Goal: Check status: Check status

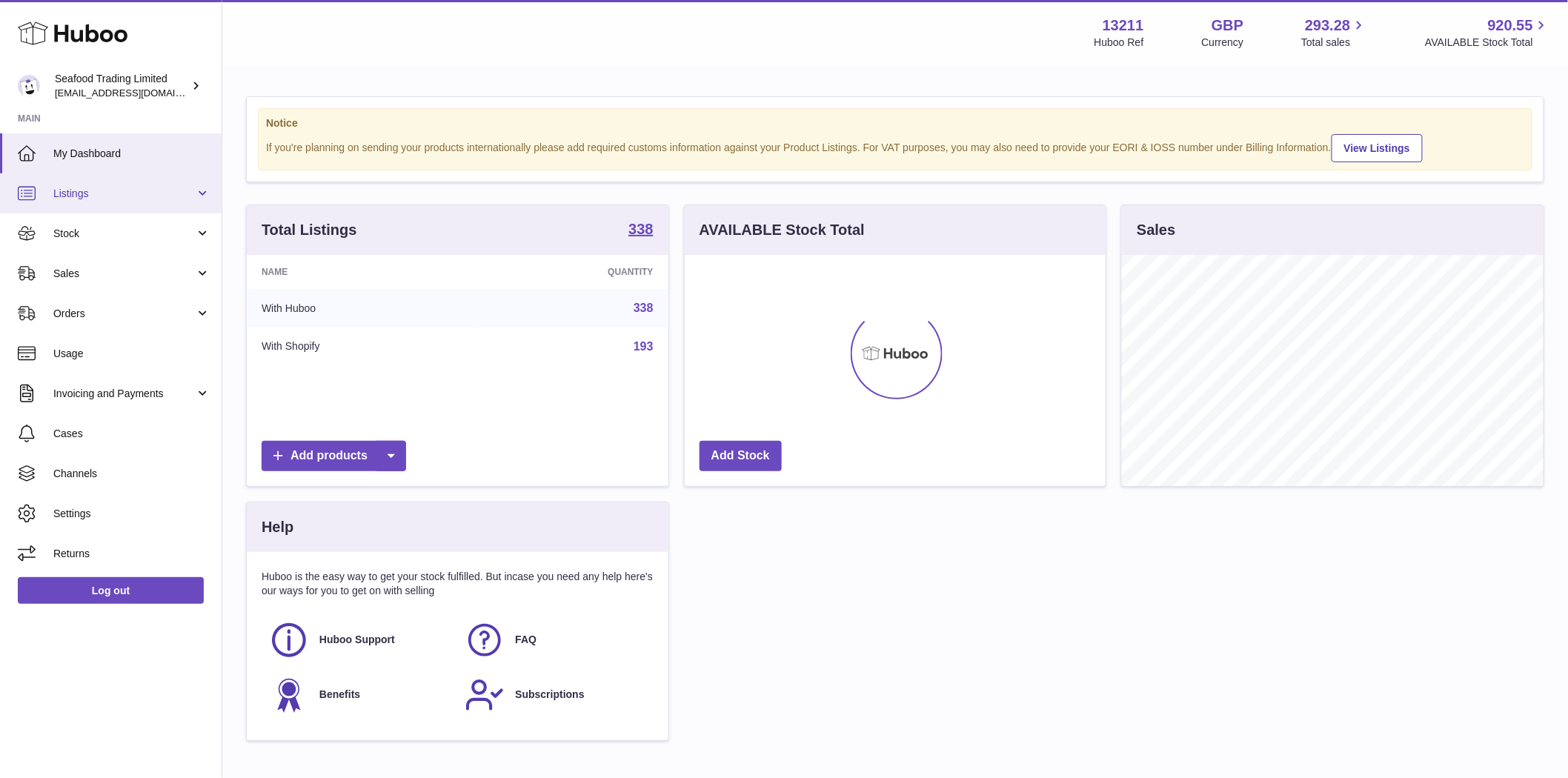
scroll to position [231, 421]
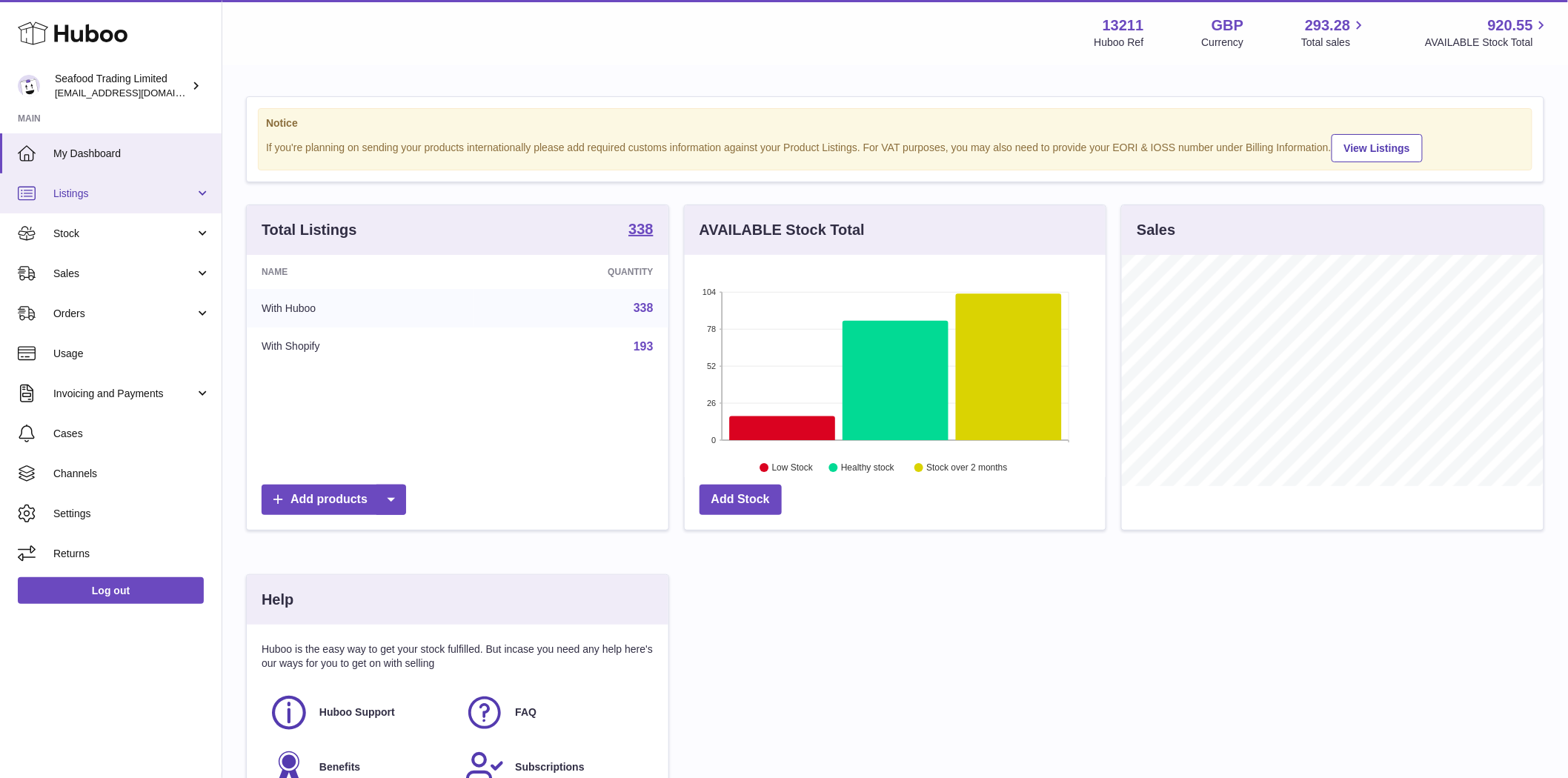
click at [80, 197] on span "Listings" at bounding box center [124, 194] width 142 height 14
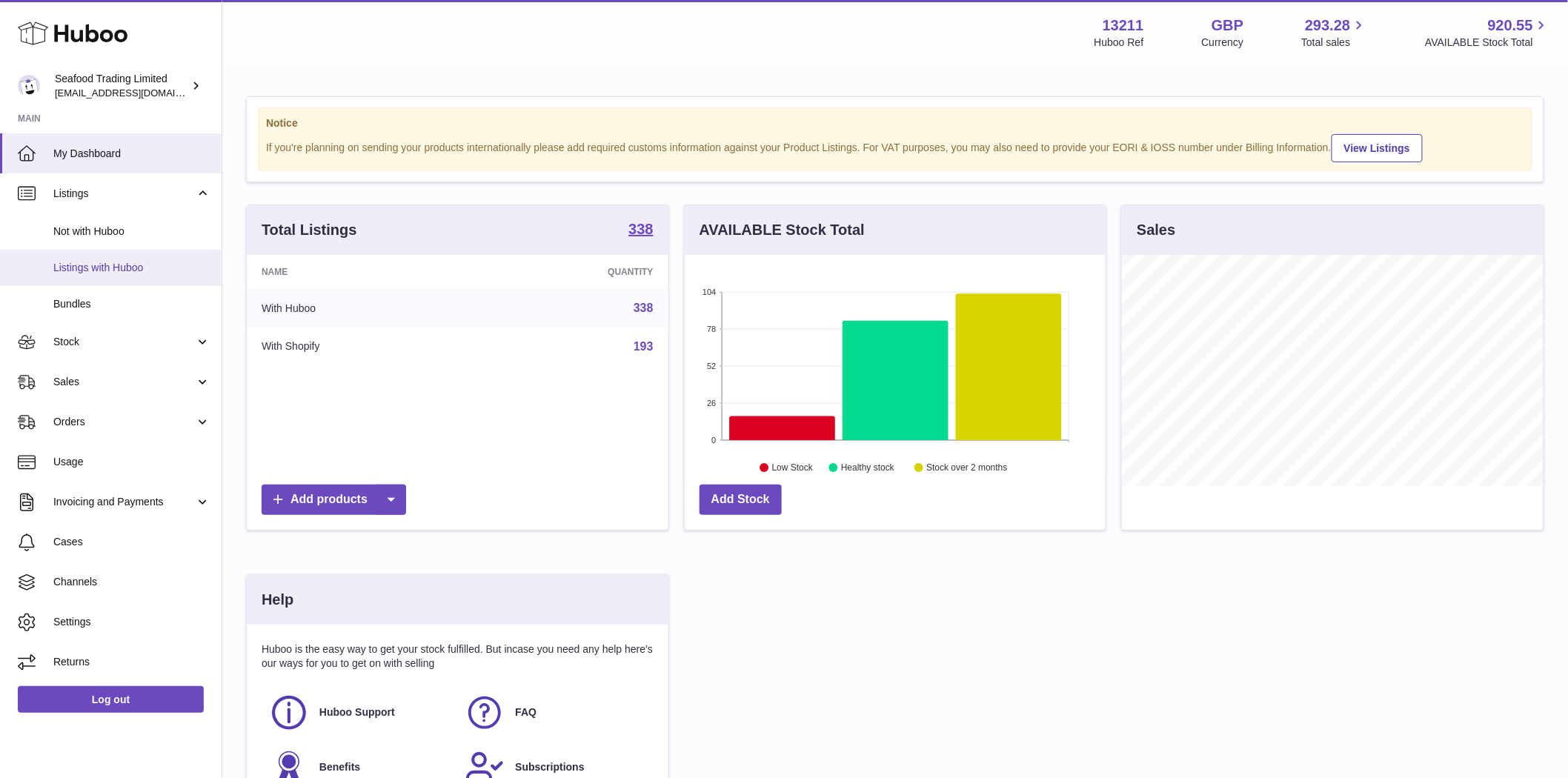
click at [100, 267] on span "Listings with Huboo" at bounding box center [132, 268] width 157 height 14
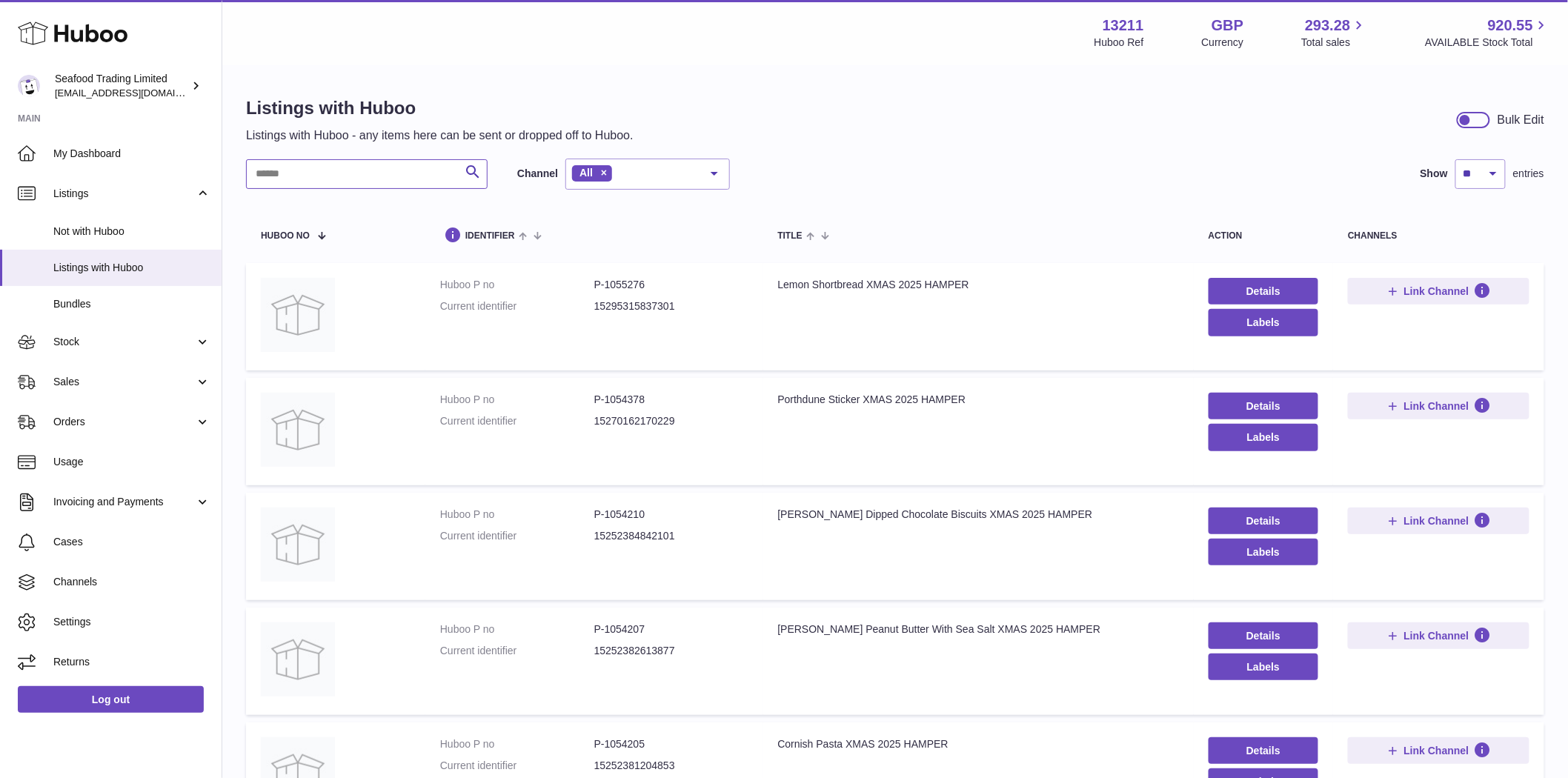
click at [320, 183] on input "text" at bounding box center [366, 174] width 242 height 30
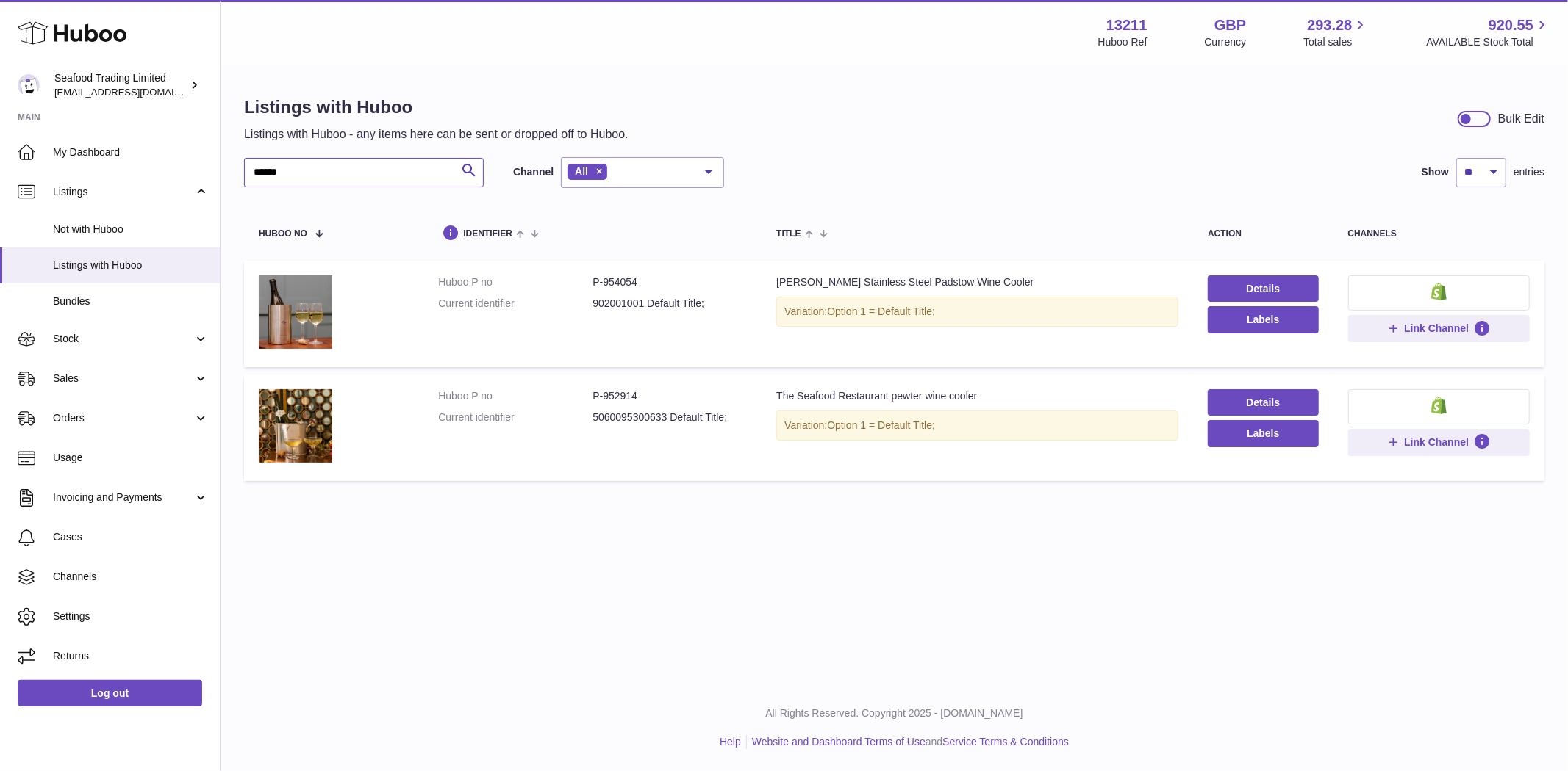
type input "******"
drag, startPoint x: 629, startPoint y: 287, endPoint x: 603, endPoint y: 284, distance: 26.2
click at [603, 284] on dd "P-954054" at bounding box center [669, 283] width 154 height 14
copy dd "954054"
drag, startPoint x: 637, startPoint y: 395, endPoint x: 612, endPoint y: 412, distance: 30.2
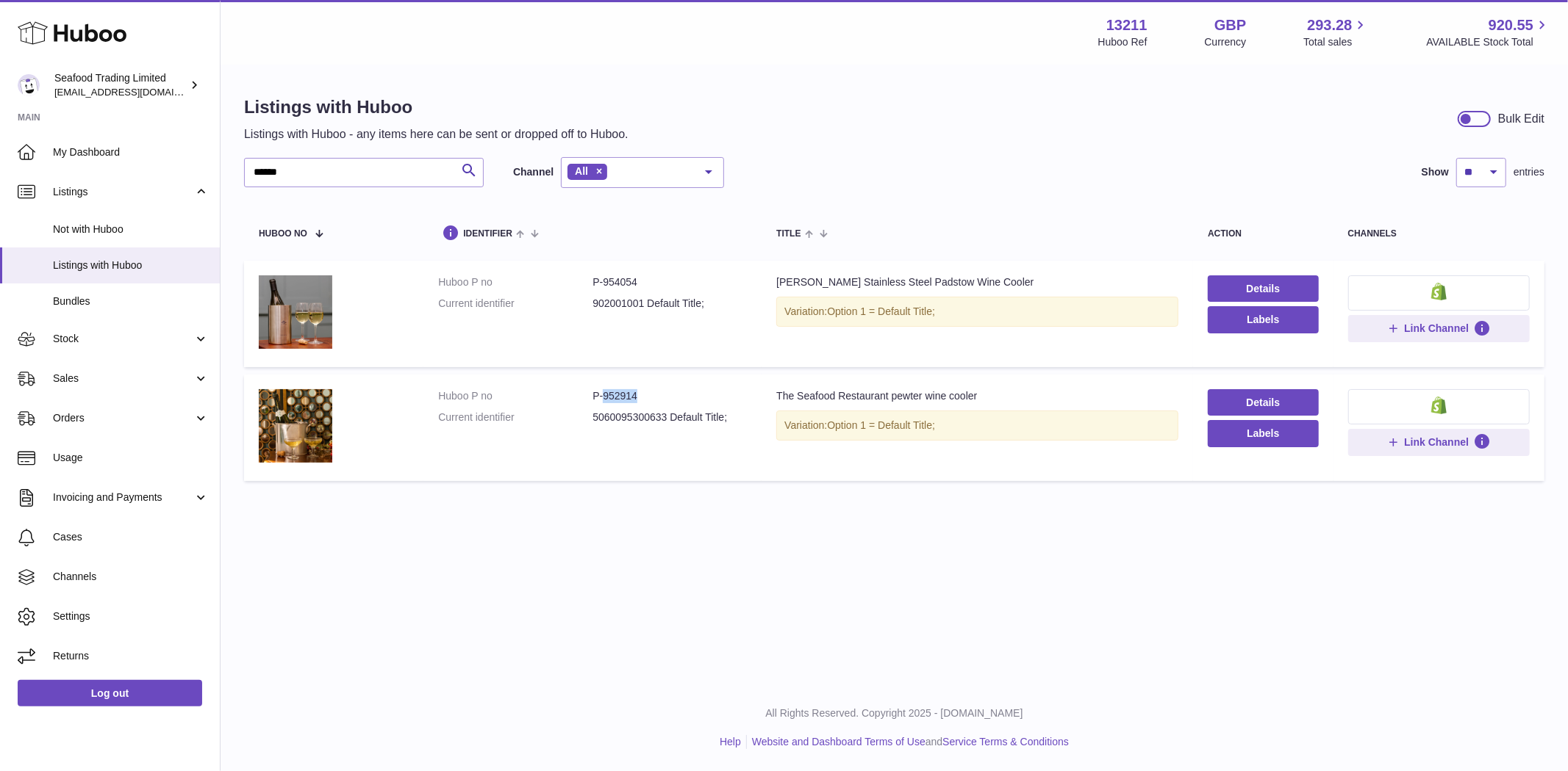
click at [600, 398] on dd "P-952914" at bounding box center [669, 396] width 154 height 14
copy dd "952914"
click at [353, 180] on input "******" at bounding box center [363, 173] width 240 height 30
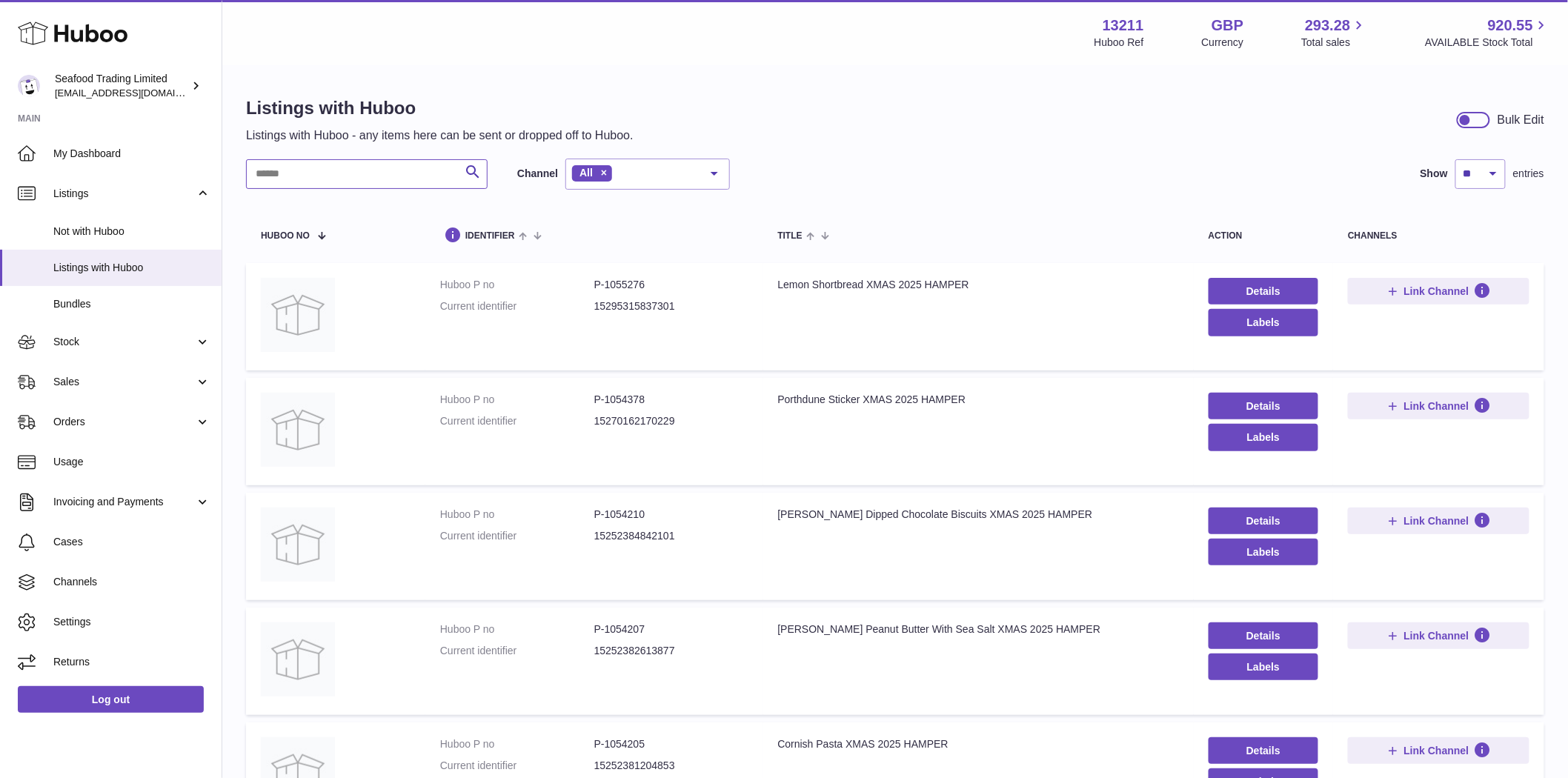
click at [356, 181] on input "text" at bounding box center [366, 174] width 242 height 30
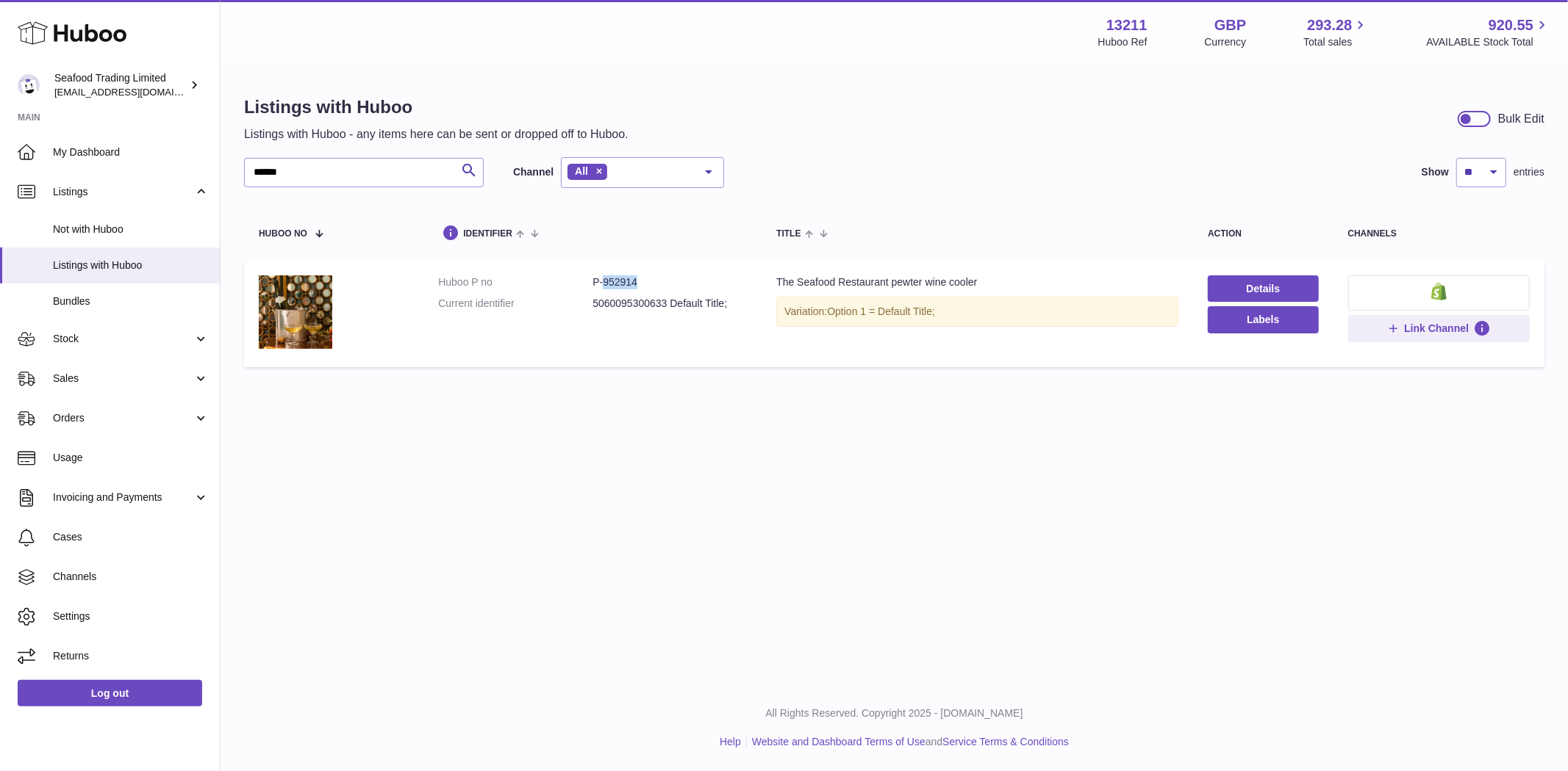
drag, startPoint x: 651, startPoint y: 288, endPoint x: 603, endPoint y: 289, distance: 48.0
click at [603, 289] on dl "Huboo P no P-952914 Current identifier 5060095300633 Default Title;" at bounding box center [592, 297] width 309 height 43
click at [292, 320] on img at bounding box center [295, 312] width 73 height 73
click at [329, 178] on input "******" at bounding box center [363, 173] width 240 height 30
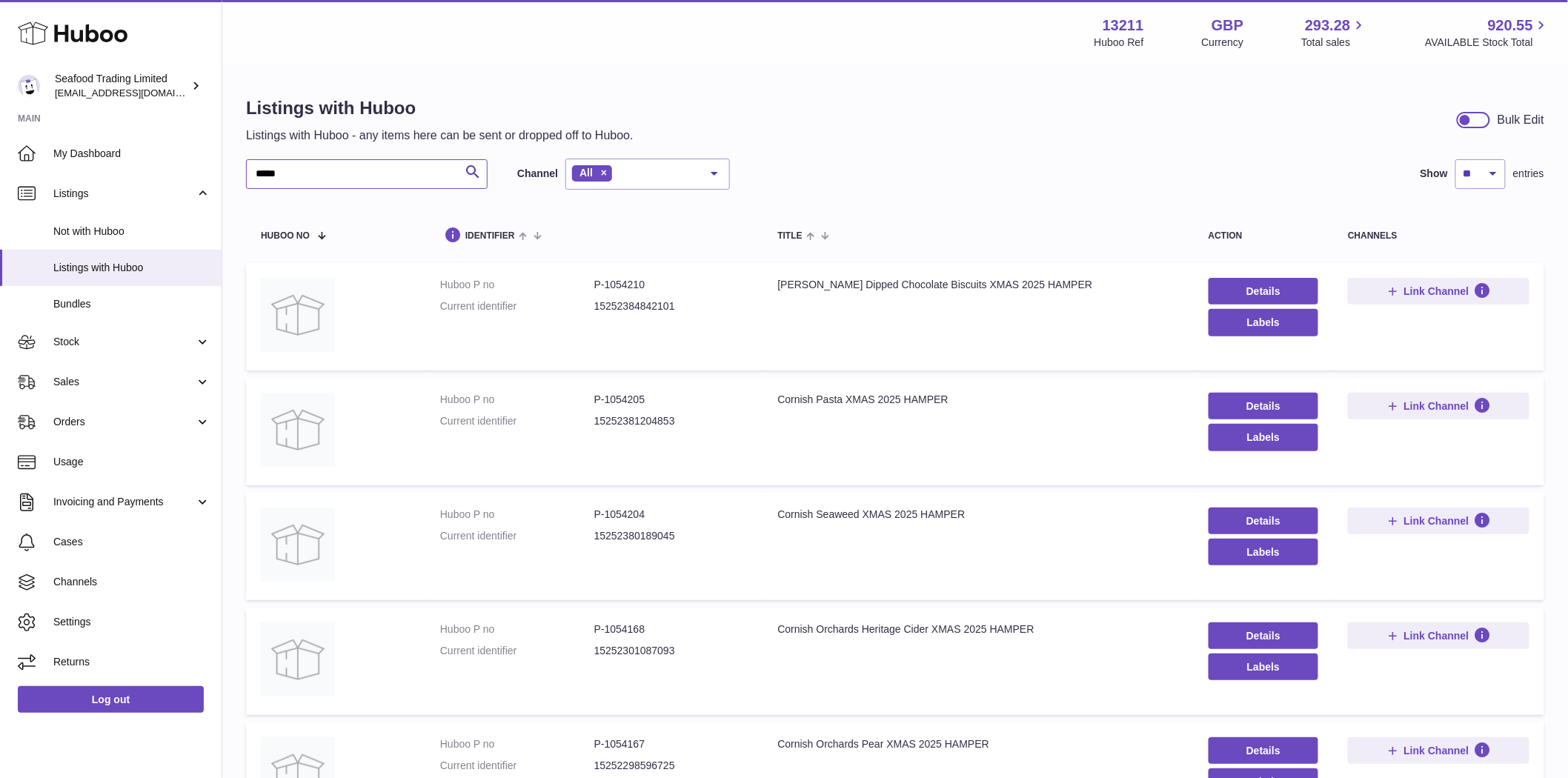
type input "******"
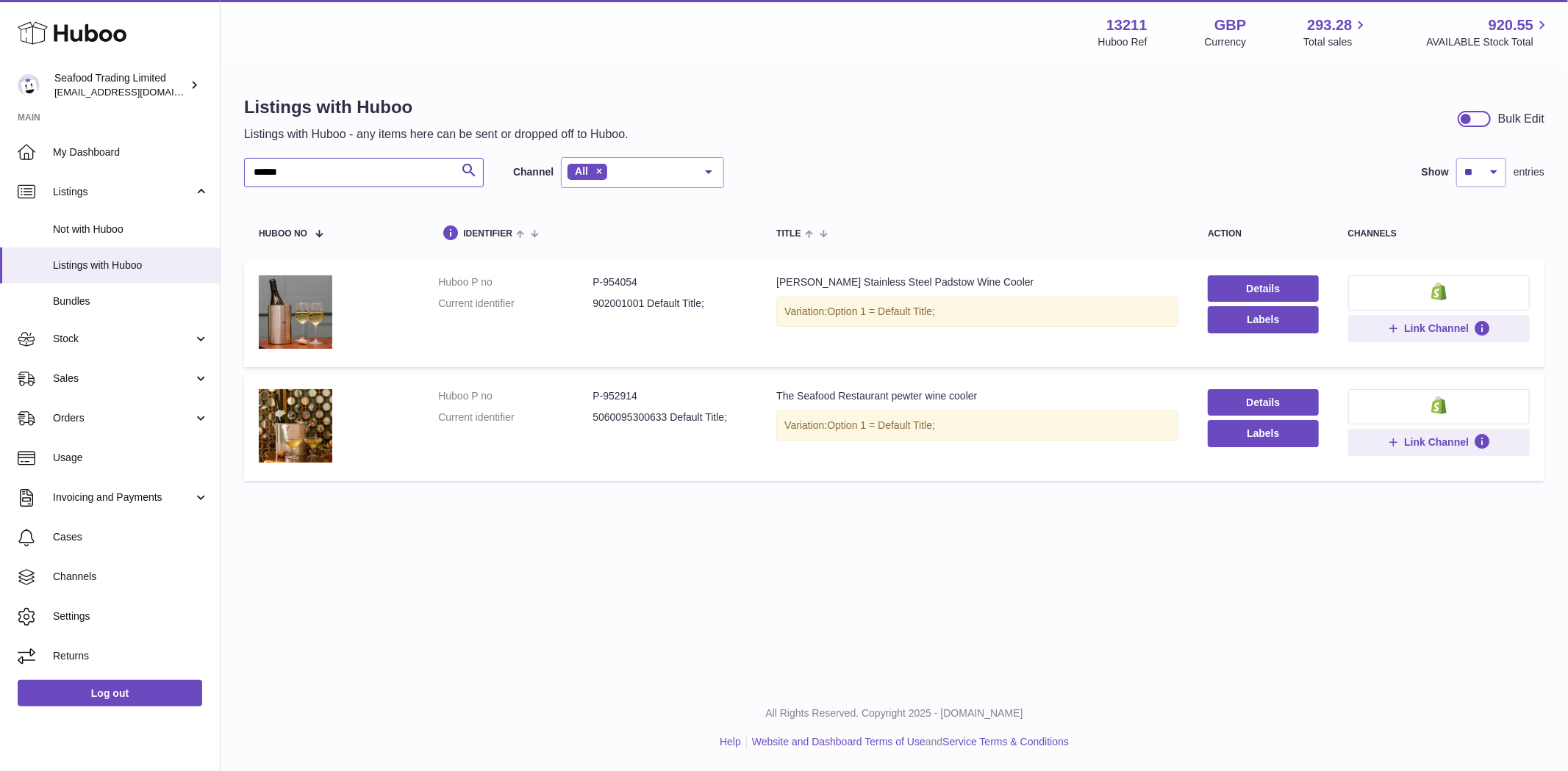
click at [371, 174] on input "******" at bounding box center [363, 173] width 240 height 30
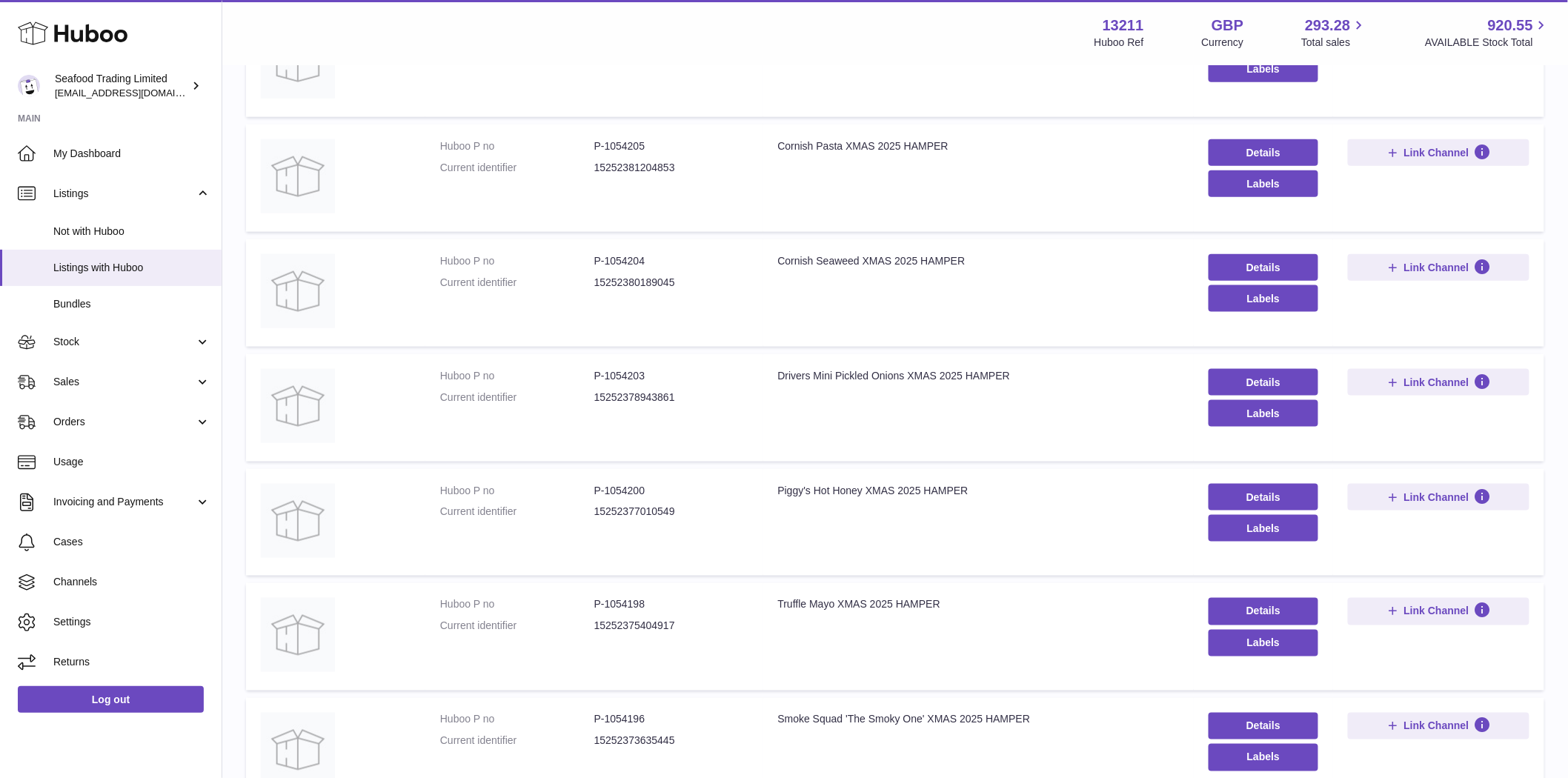
scroll to position [784, 0]
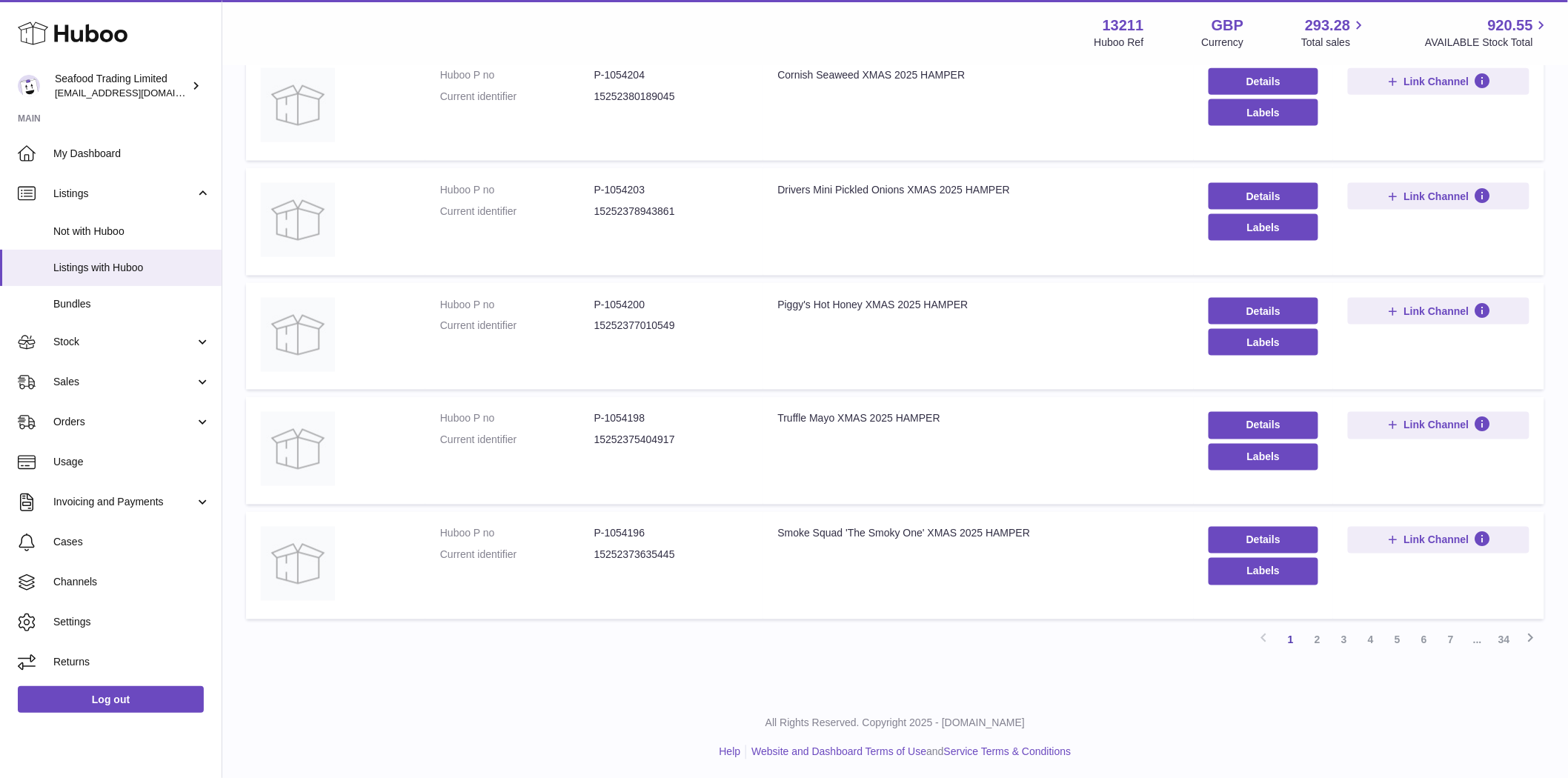
click at [1321, 648] on link "2" at bounding box center [1317, 641] width 27 height 27
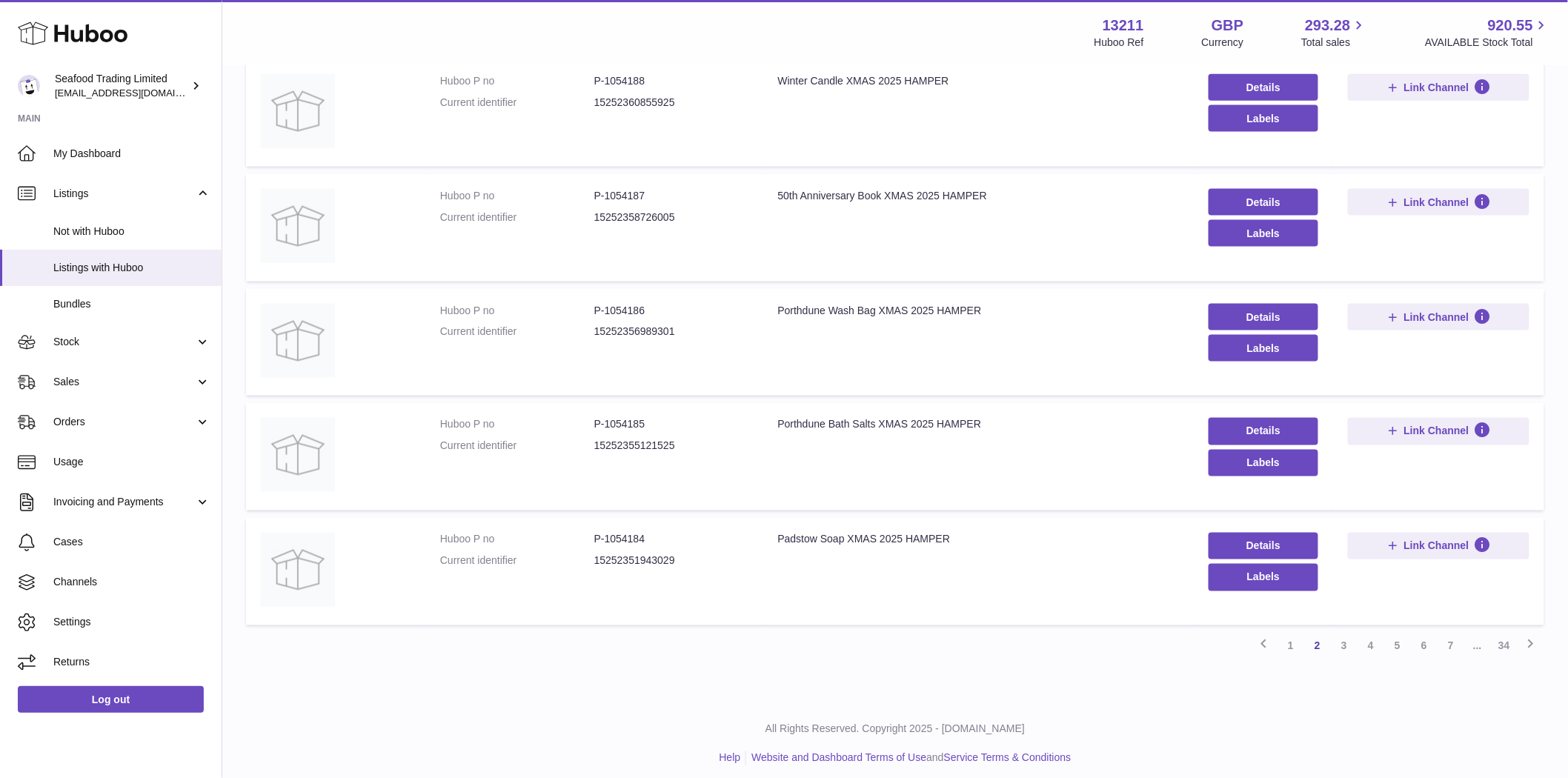
scroll to position [784, 0]
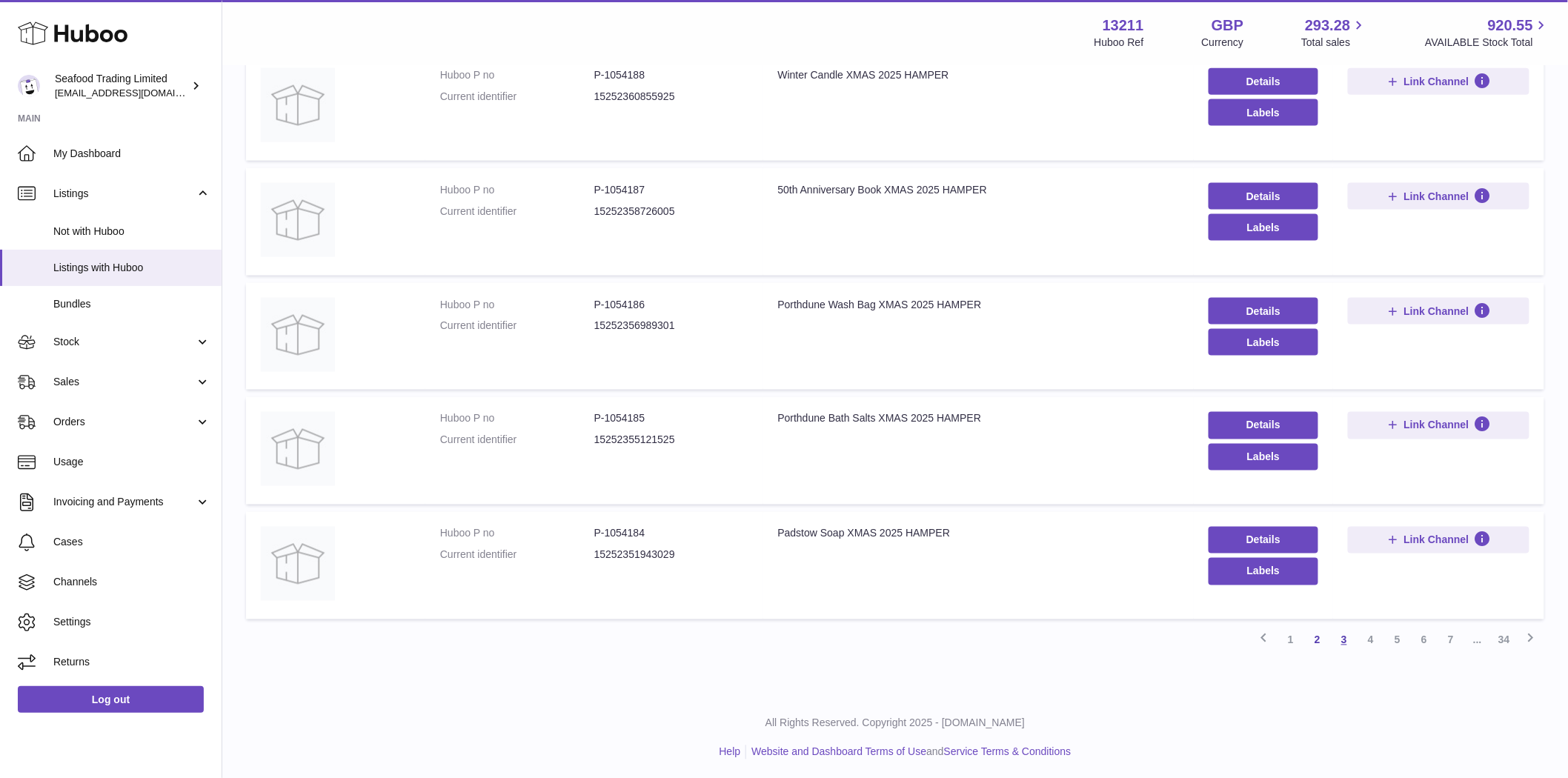
click at [1338, 639] on link "3" at bounding box center [1344, 641] width 27 height 27
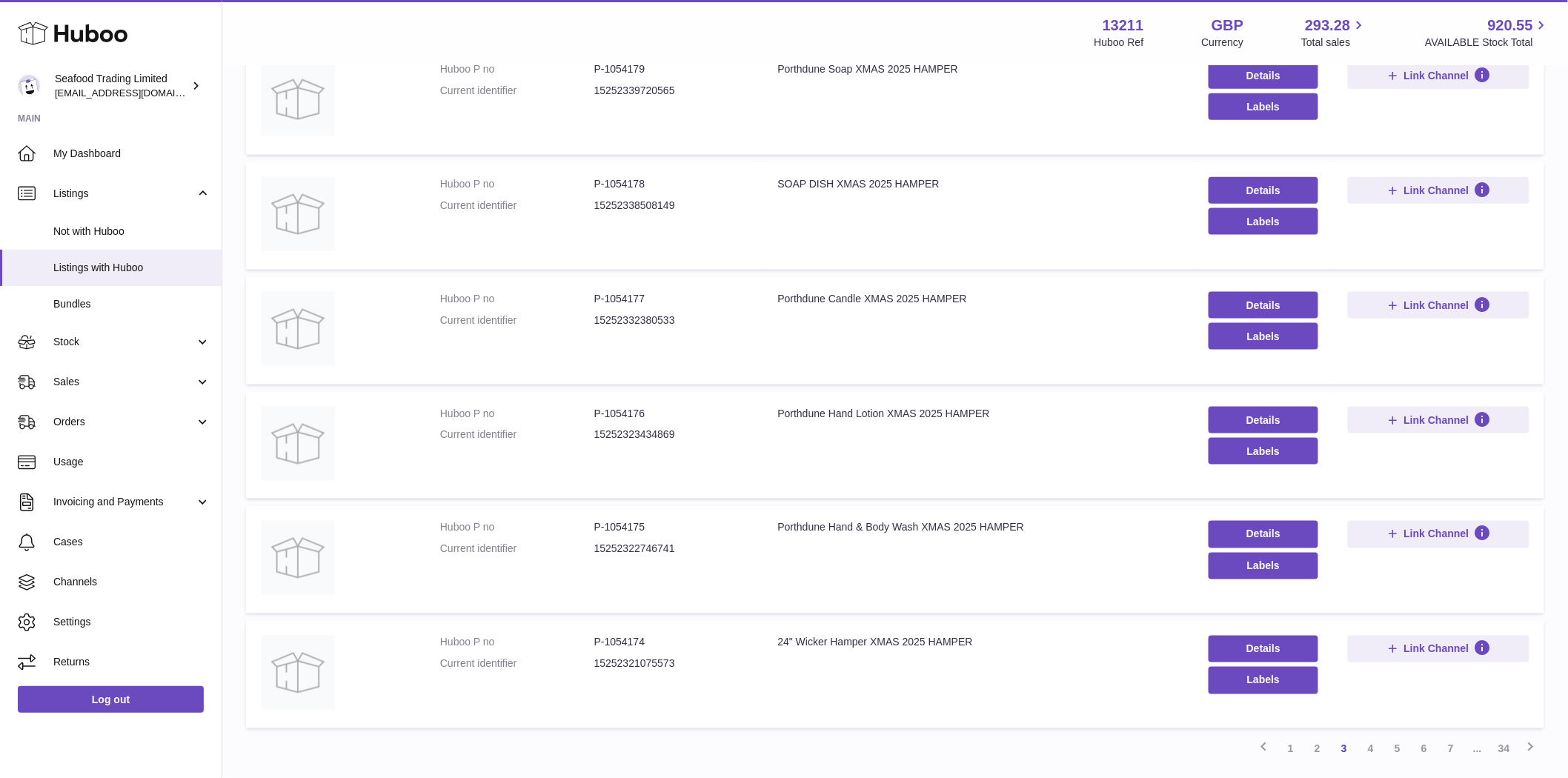
scroll to position [784, 0]
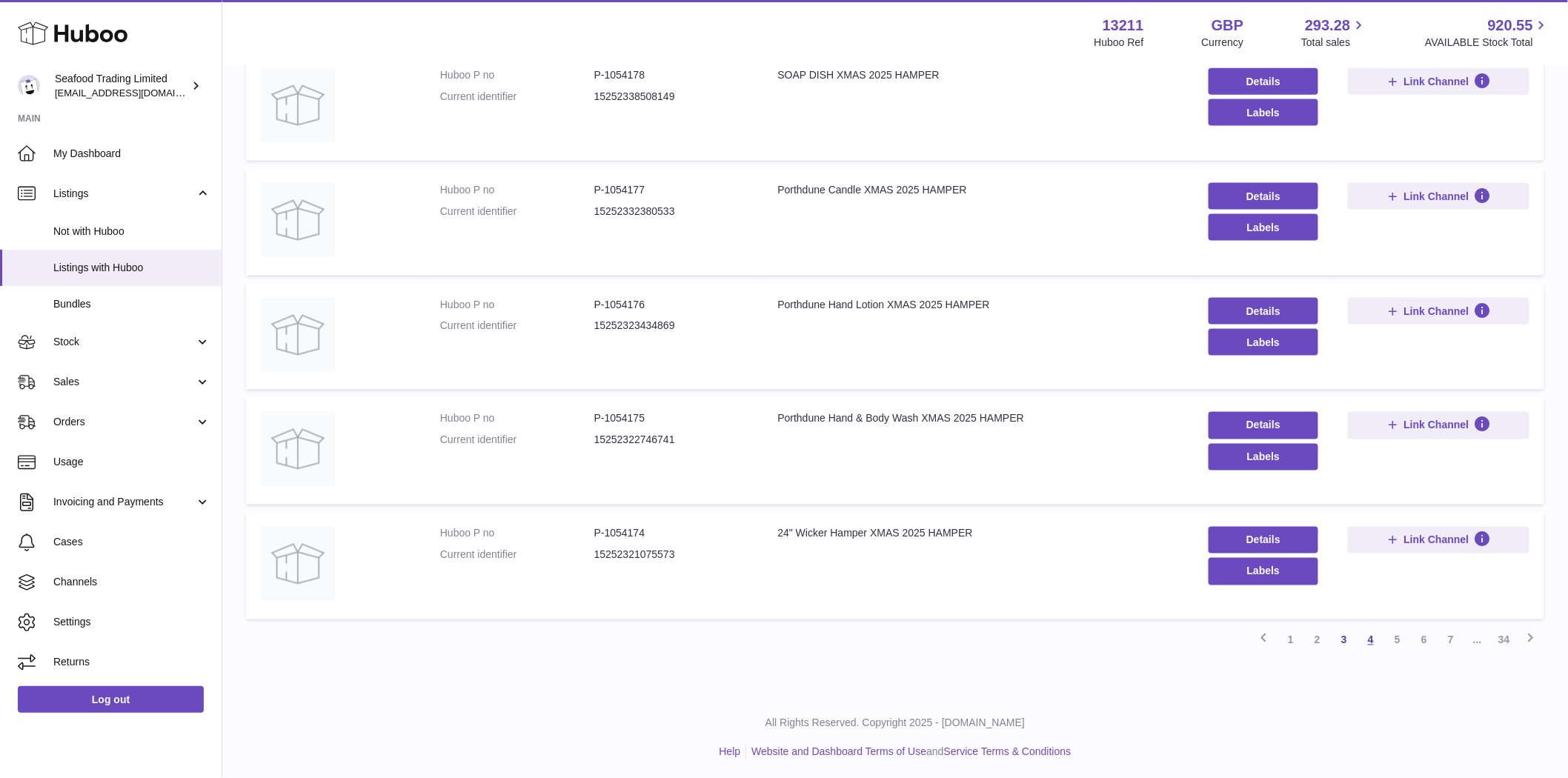
click at [1371, 643] on link "4" at bounding box center [1371, 641] width 27 height 27
click at [1397, 643] on link "5" at bounding box center [1398, 641] width 27 height 27
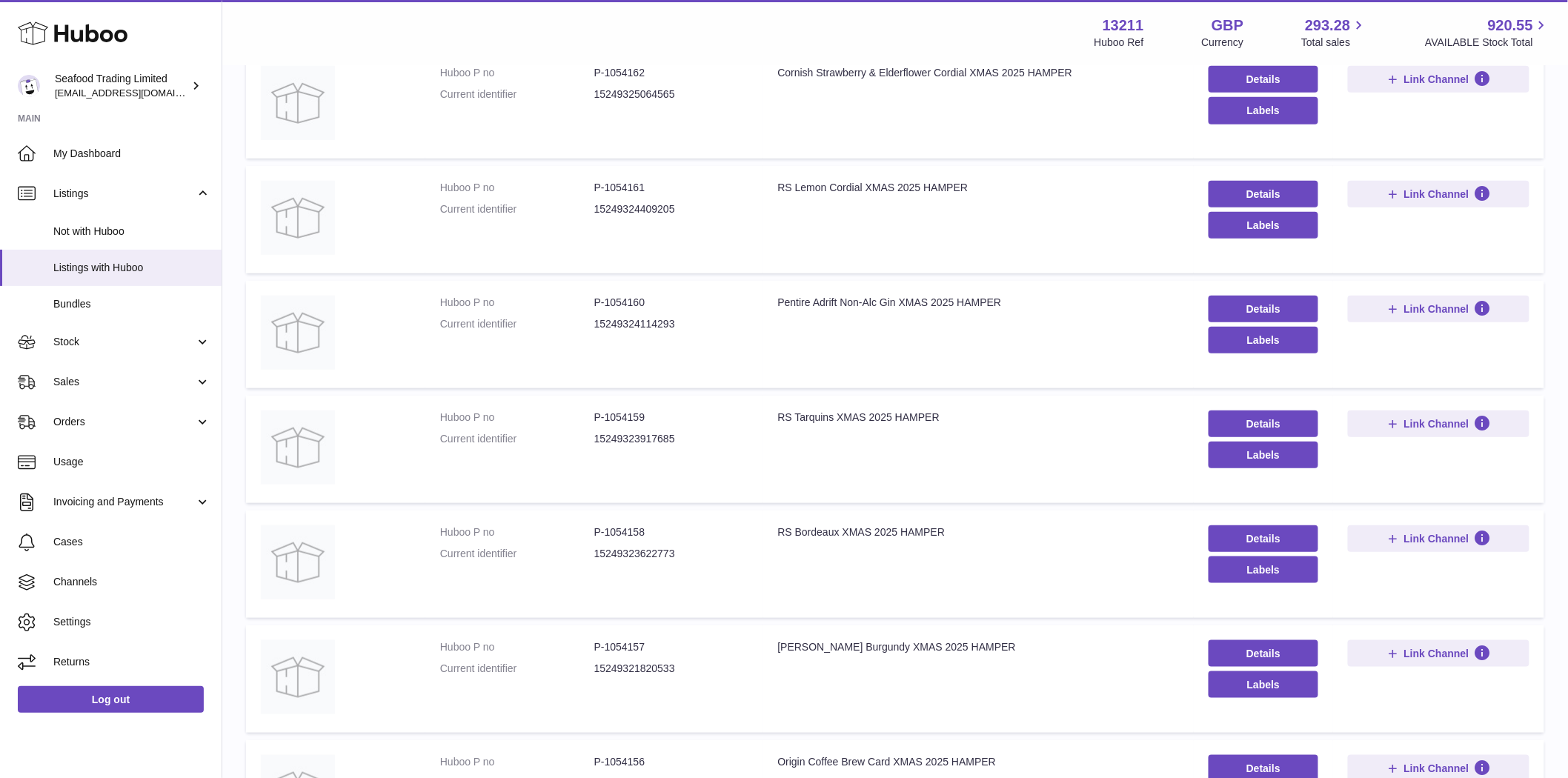
scroll to position [784, 0]
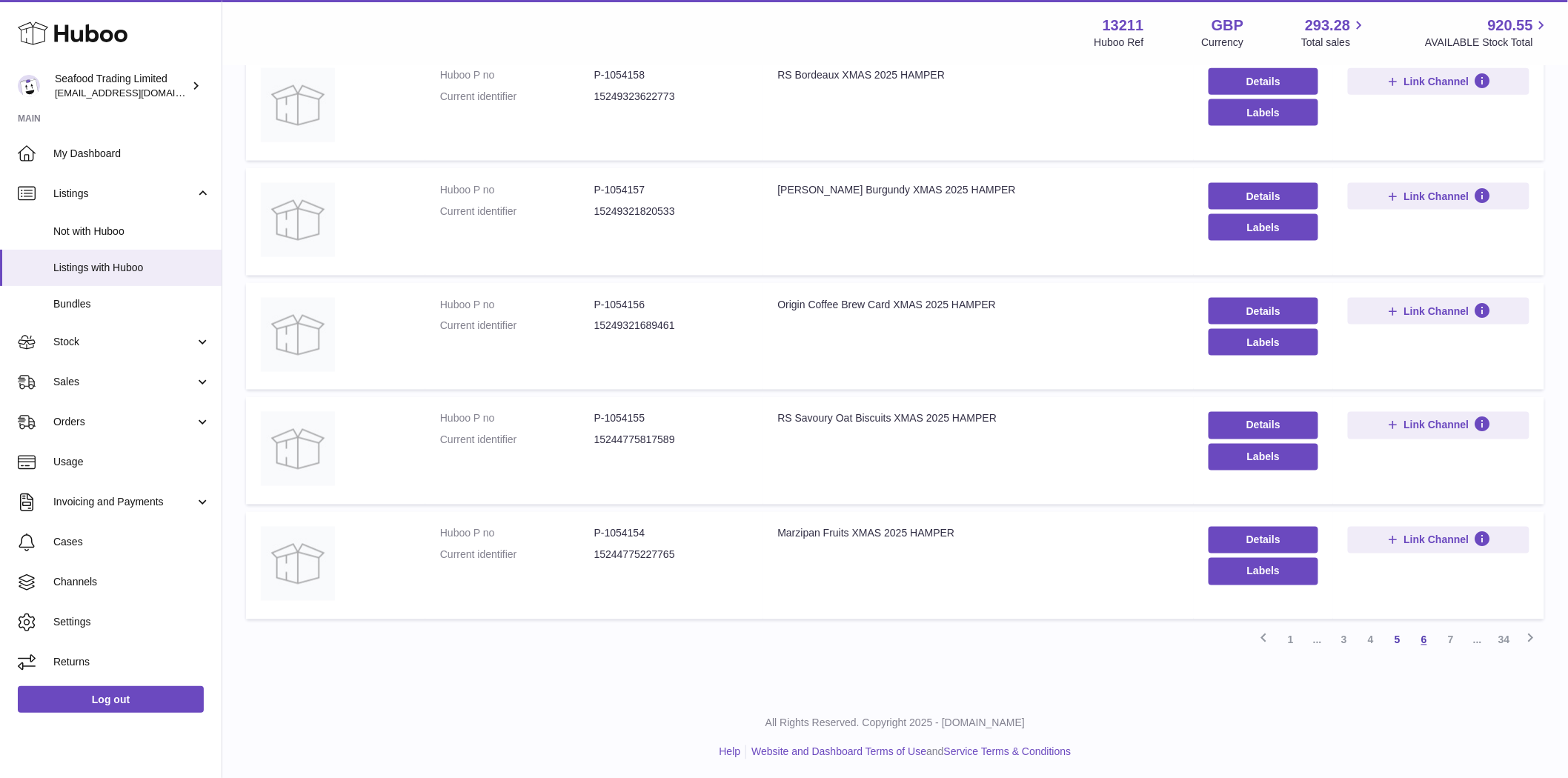
click at [1418, 639] on link "6" at bounding box center [1424, 641] width 27 height 27
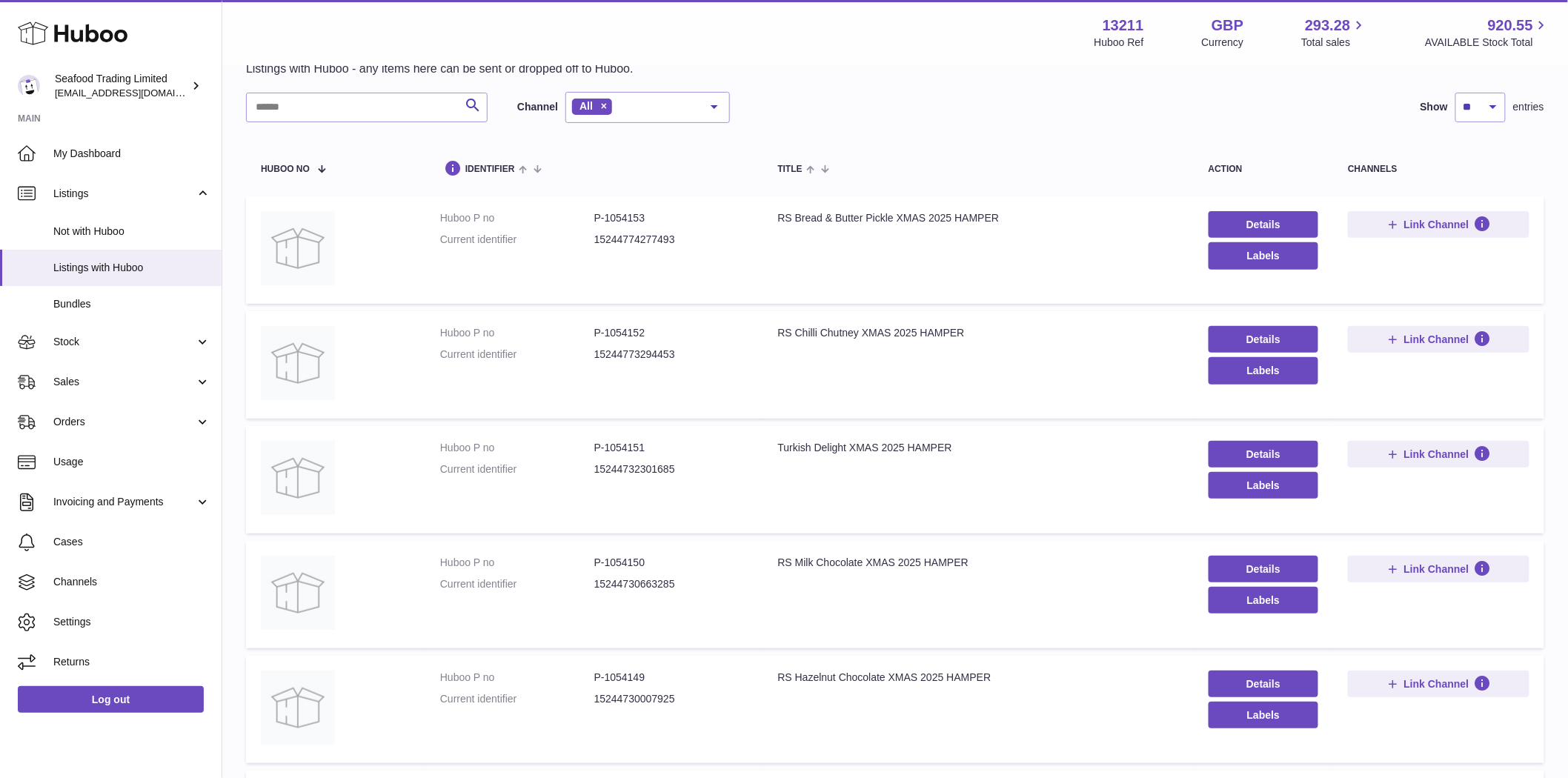
scroll to position [784, 0]
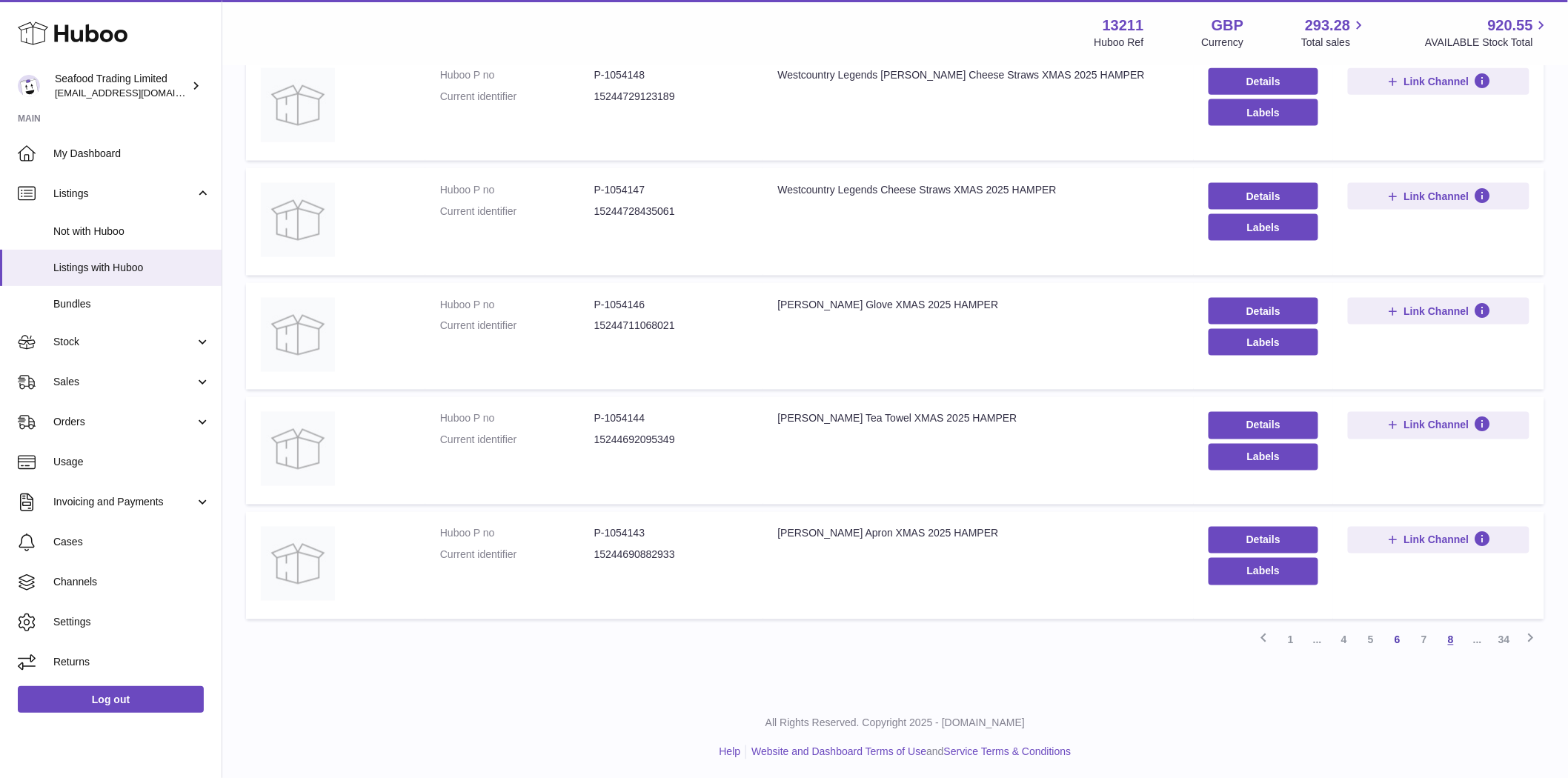
click at [1454, 646] on link "8" at bounding box center [1451, 641] width 27 height 27
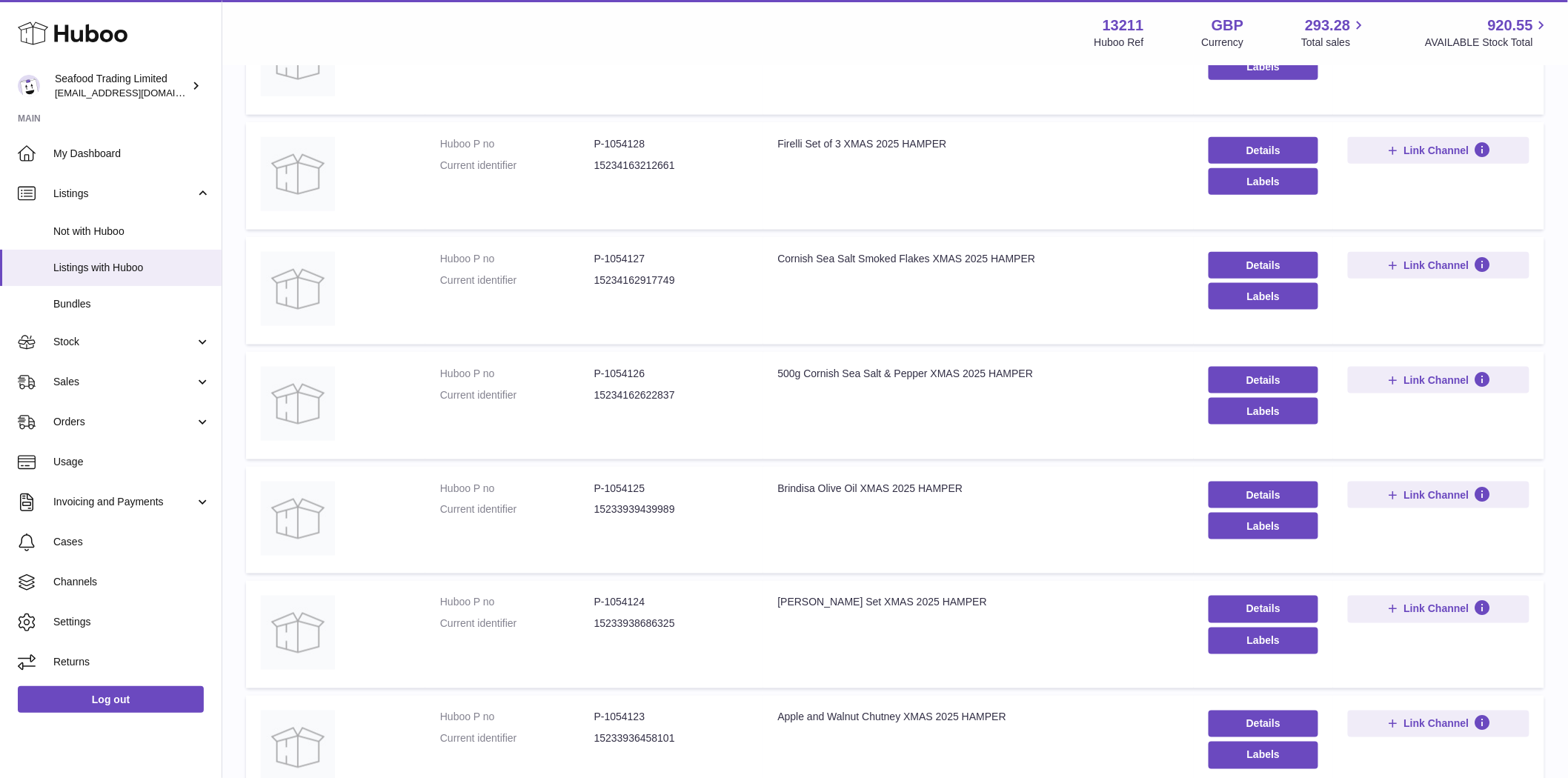
scroll to position [784, 0]
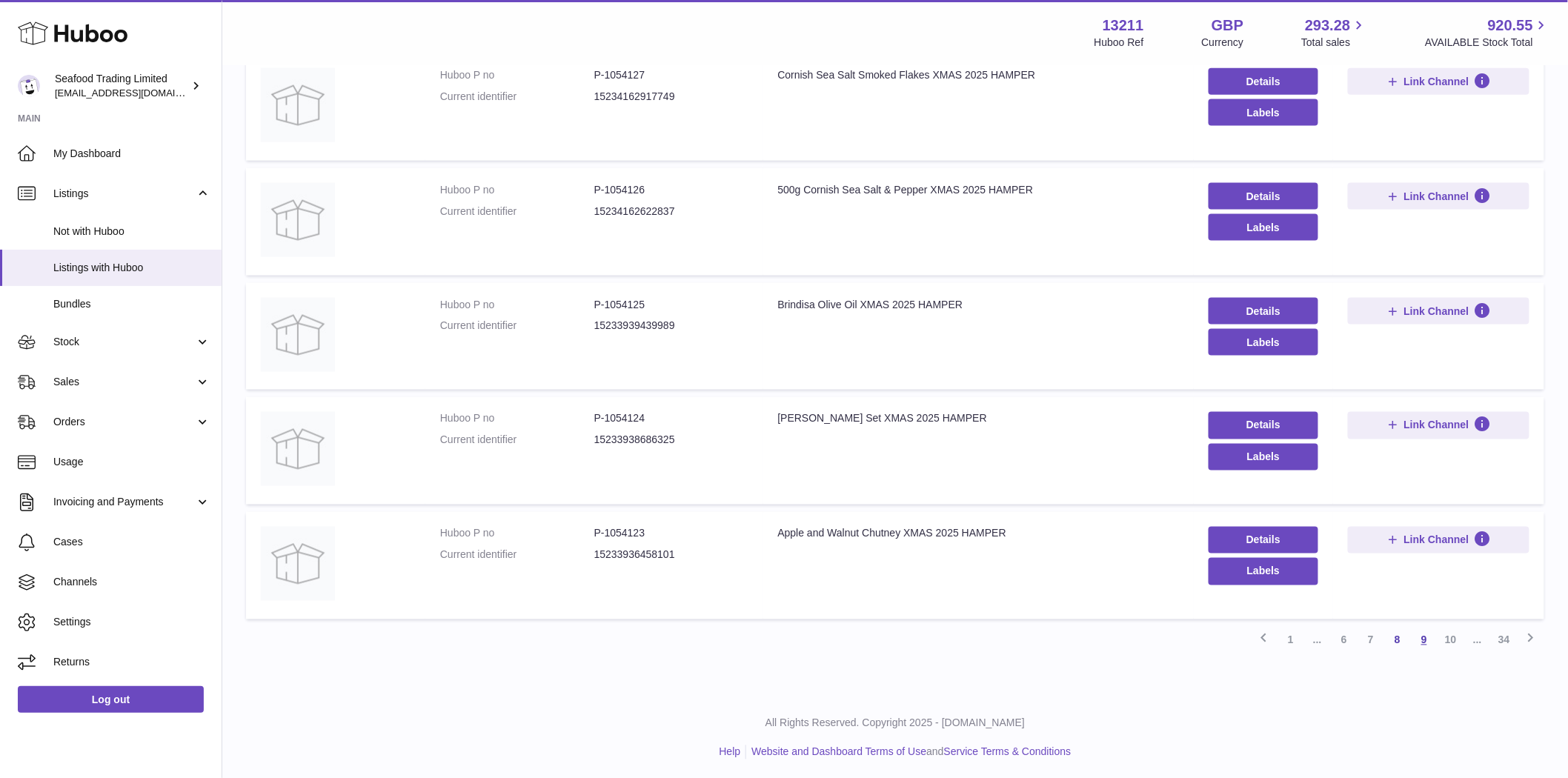
click at [1425, 636] on link "9" at bounding box center [1424, 641] width 27 height 27
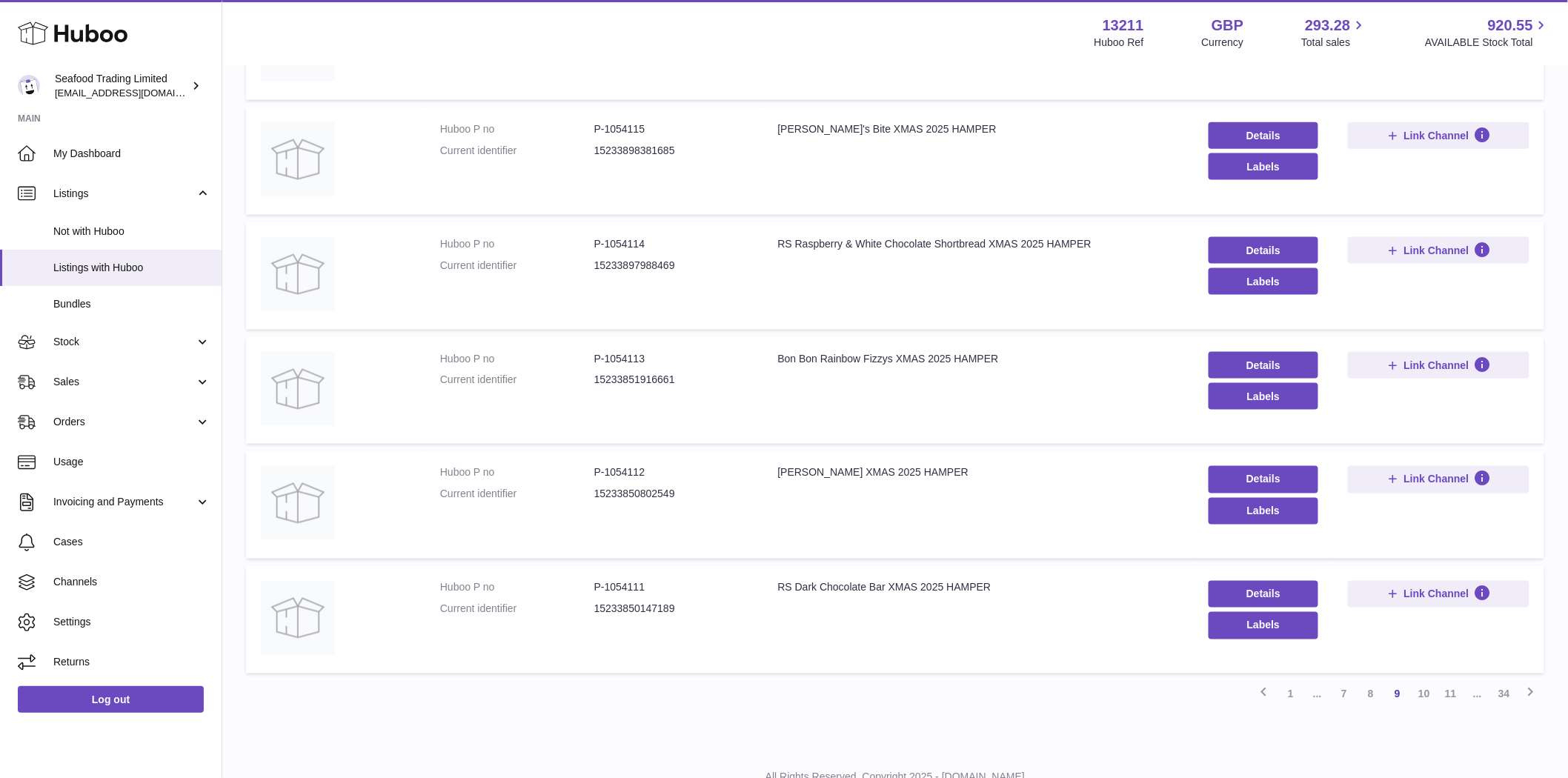
scroll to position [784, 0]
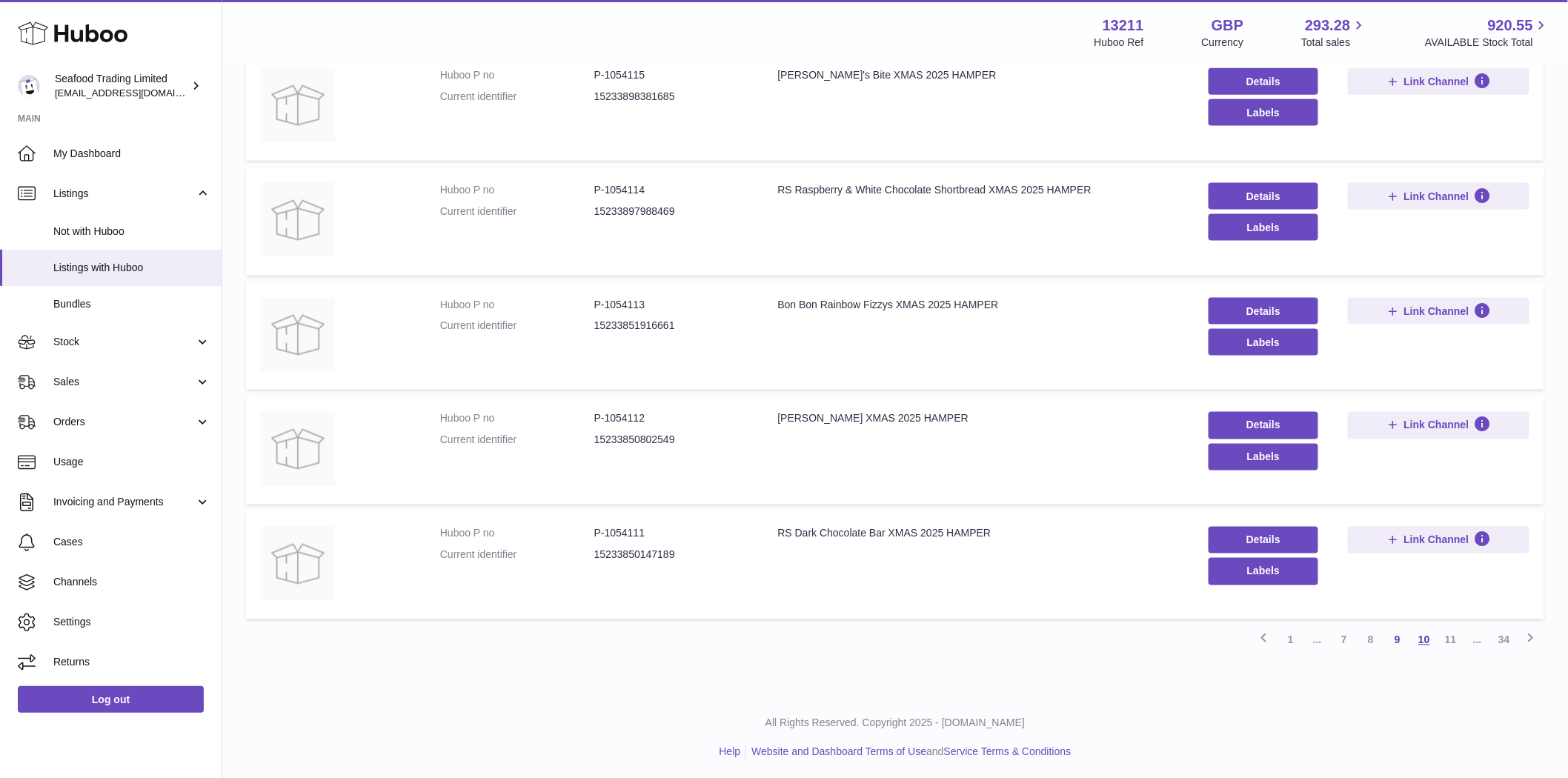
click at [1432, 642] on link "10" at bounding box center [1424, 641] width 27 height 27
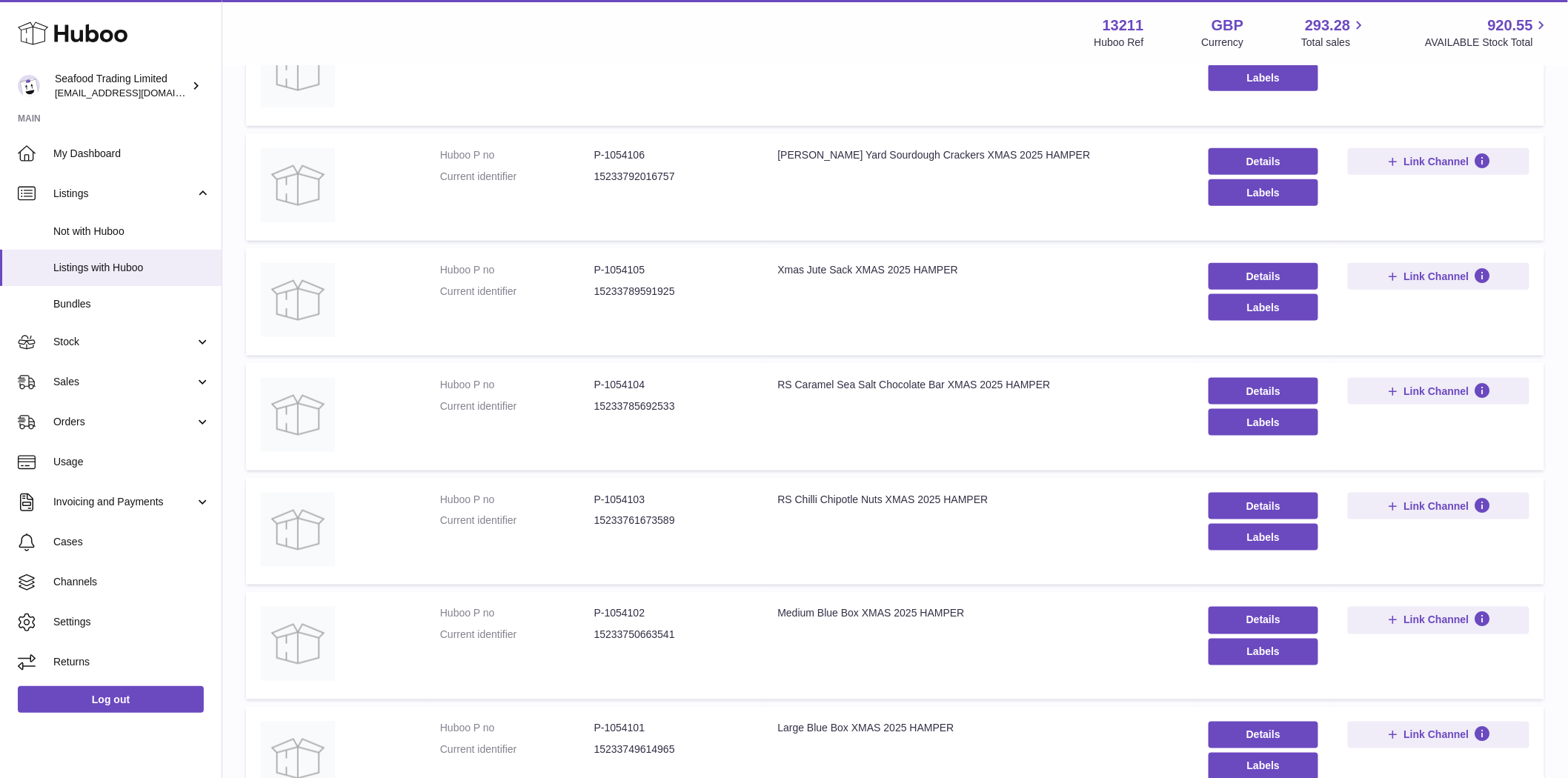
scroll to position [784, 0]
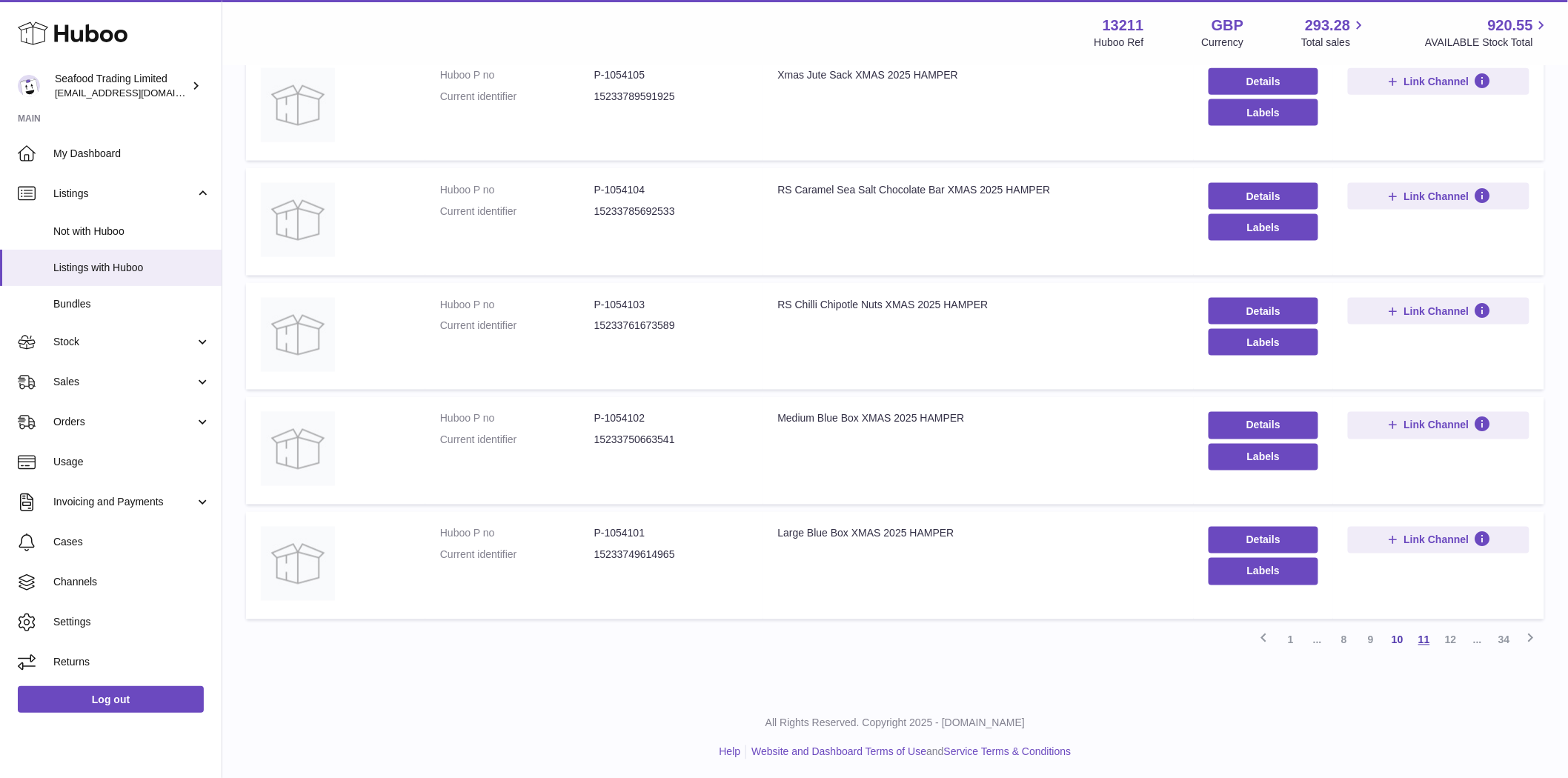
click at [1419, 642] on link "11" at bounding box center [1424, 641] width 27 height 27
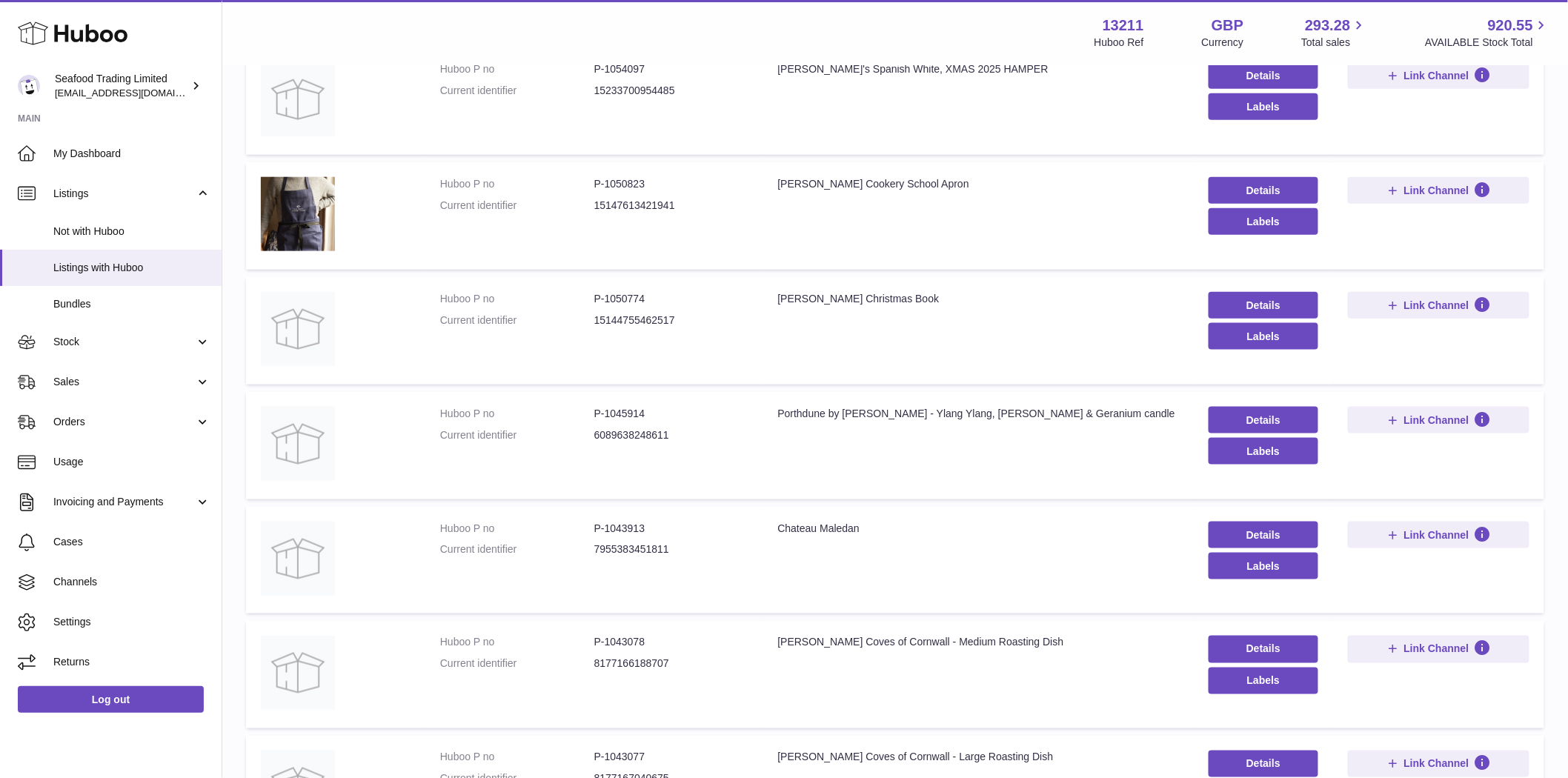
scroll to position [784, 0]
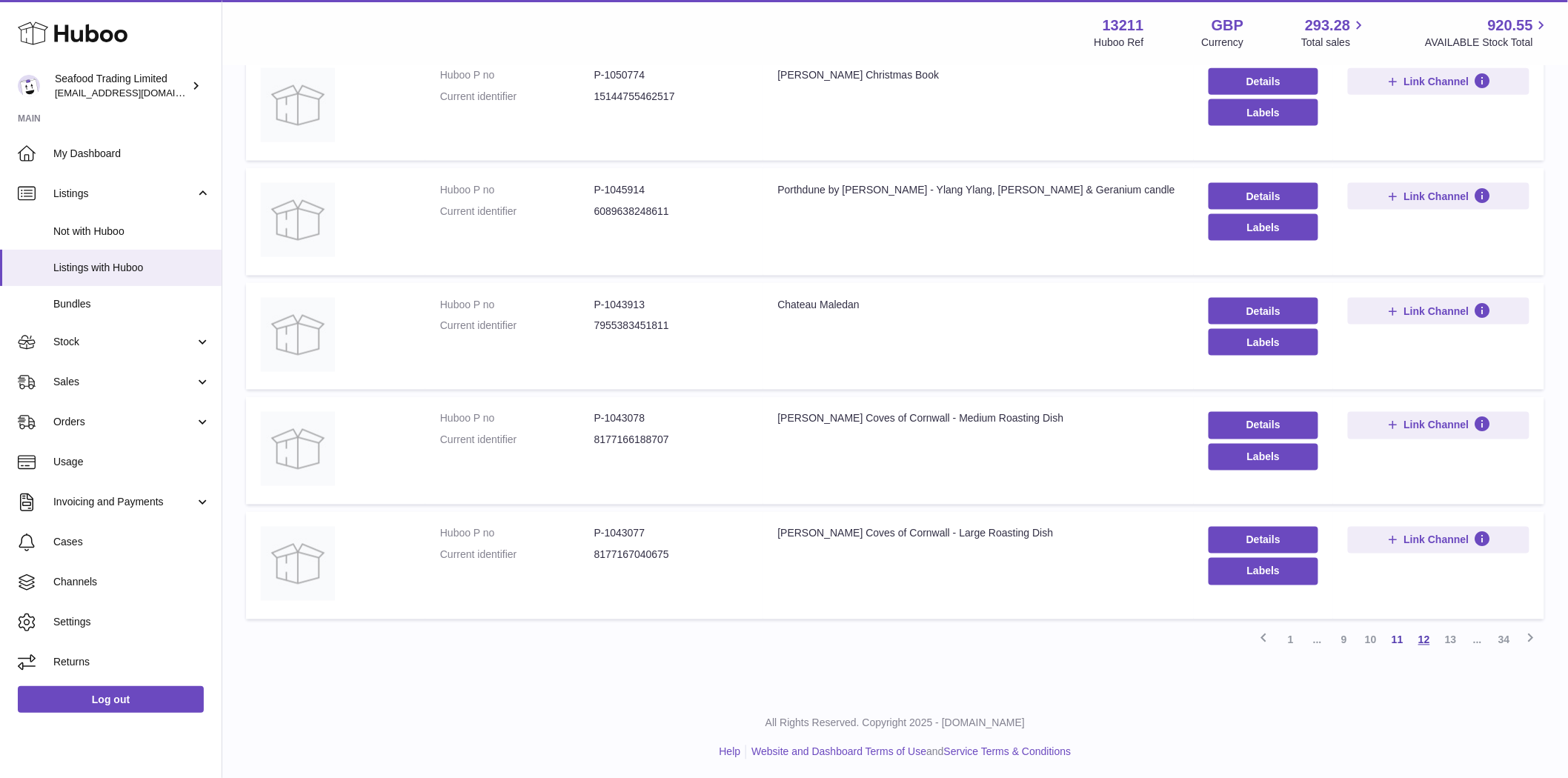
click at [1416, 633] on link "12" at bounding box center [1424, 641] width 27 height 27
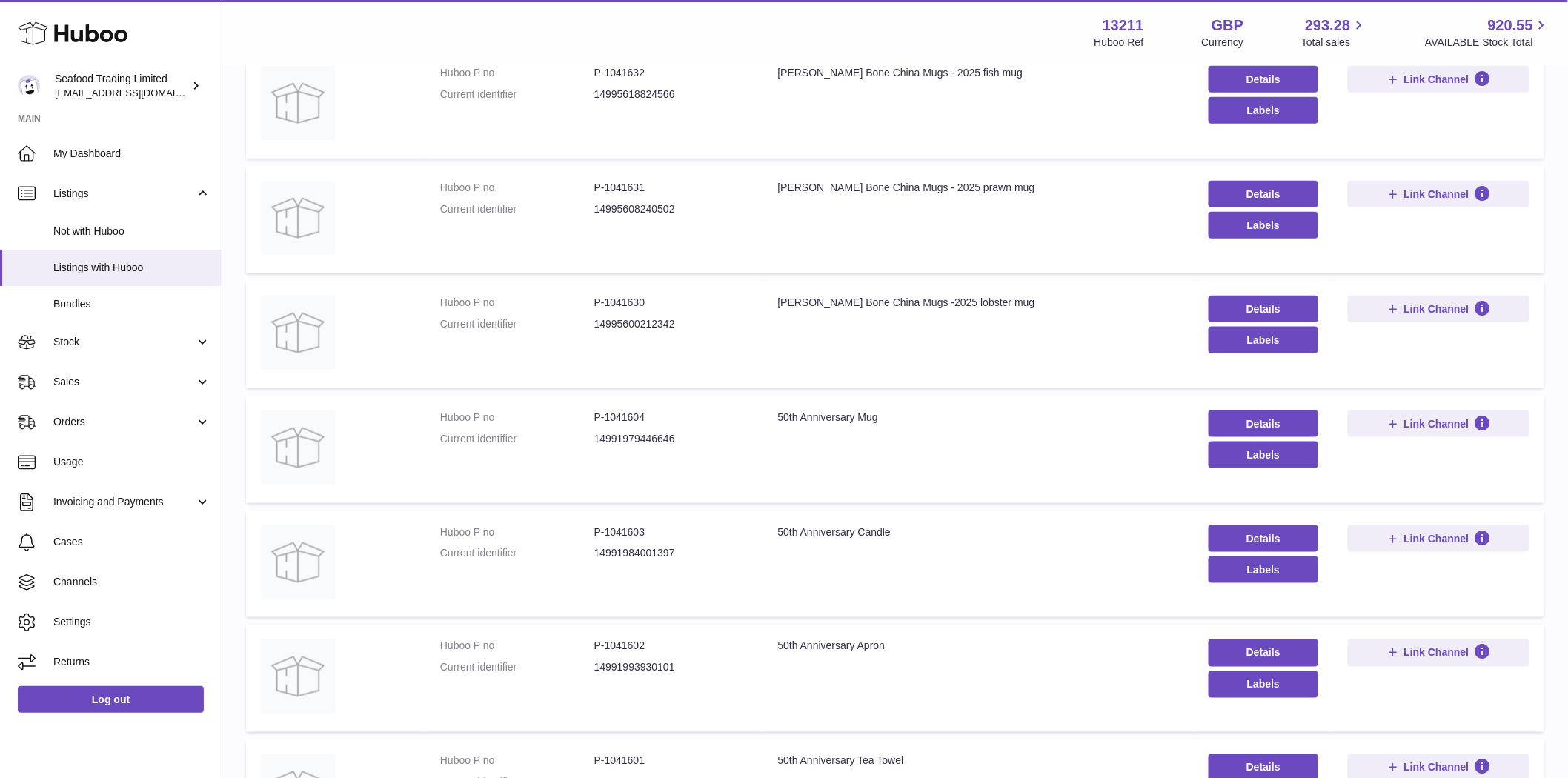
scroll to position [784, 0]
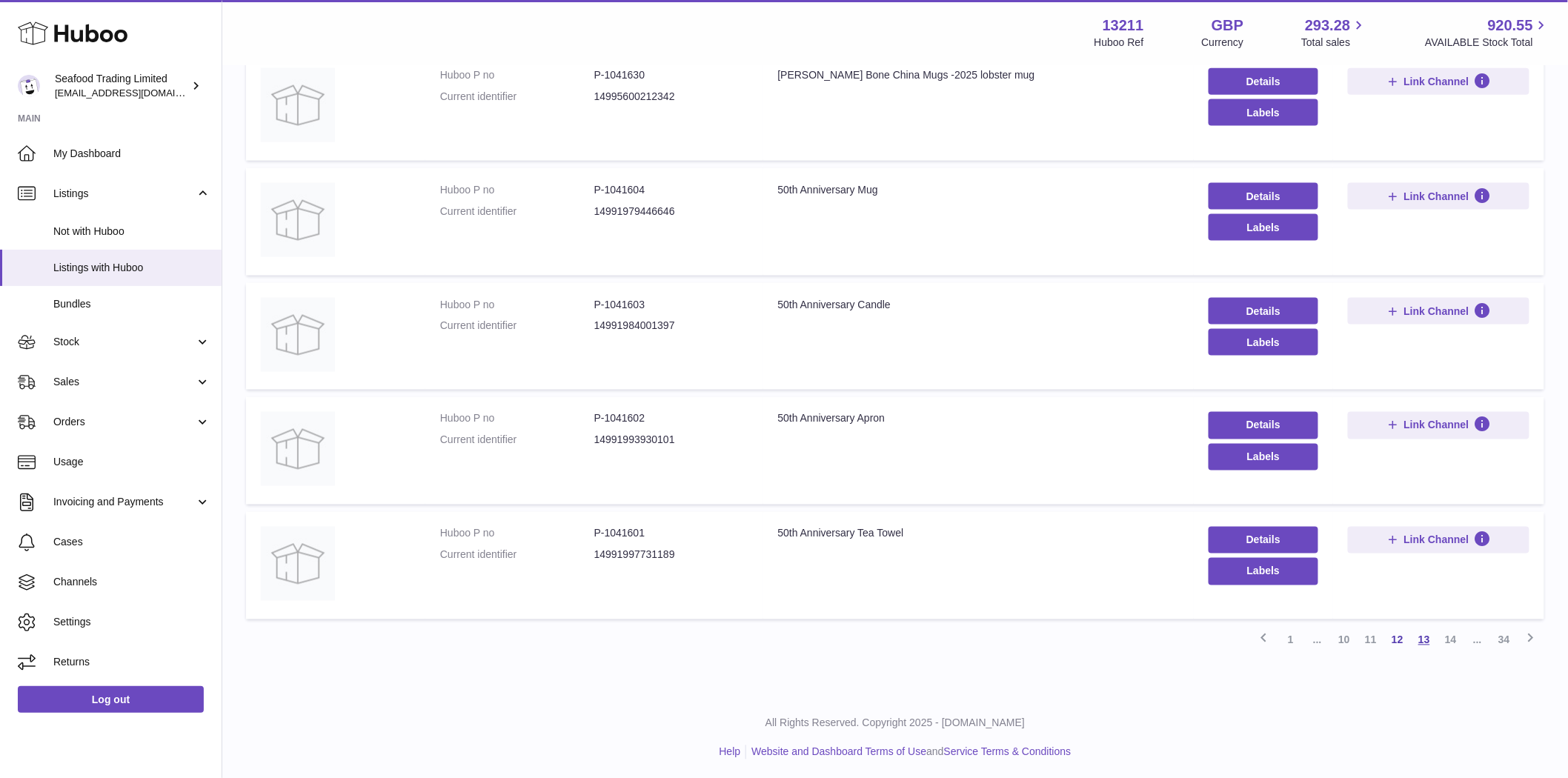
click at [1428, 640] on link "13" at bounding box center [1424, 641] width 27 height 27
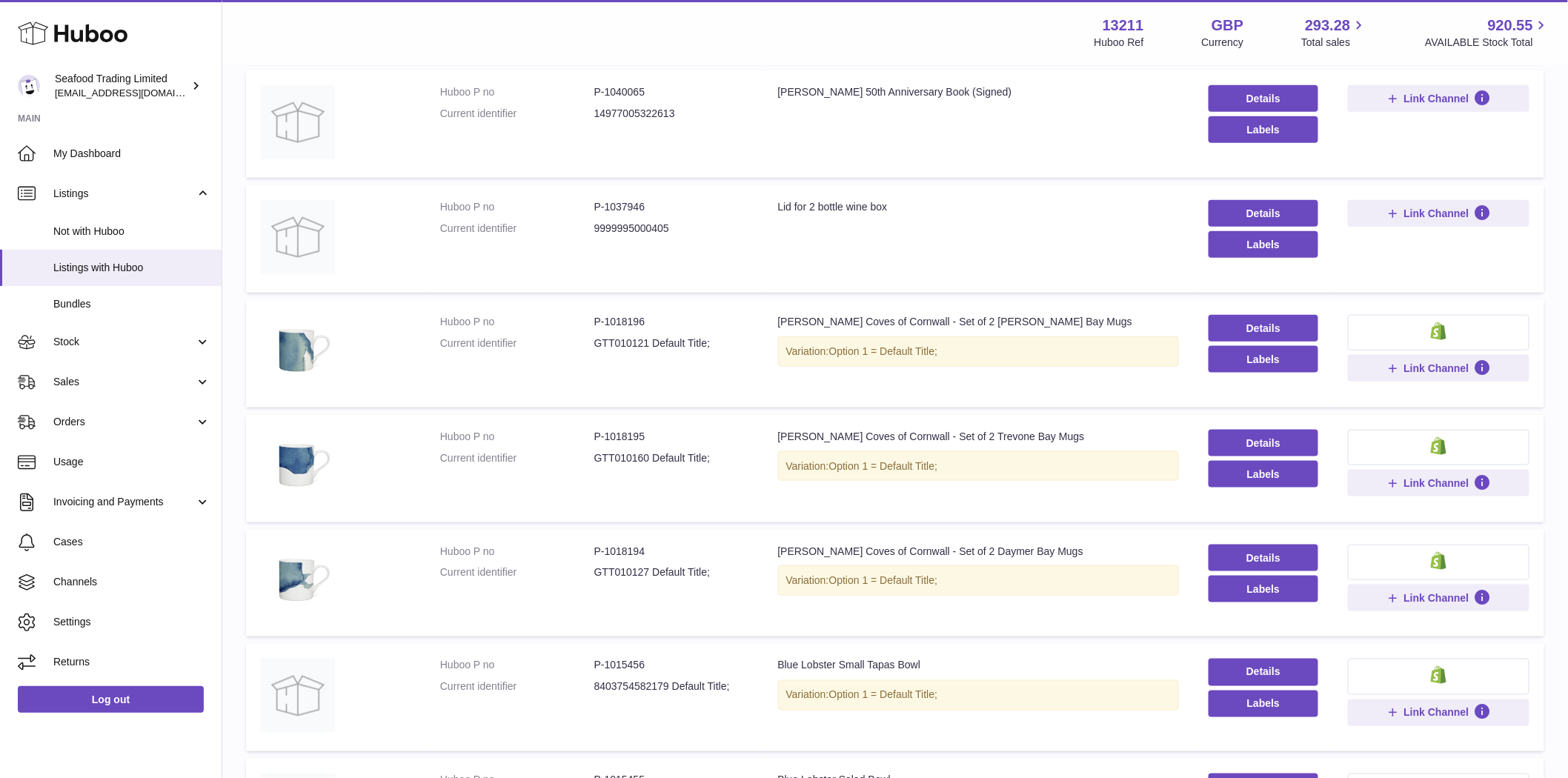
scroll to position [784, 0]
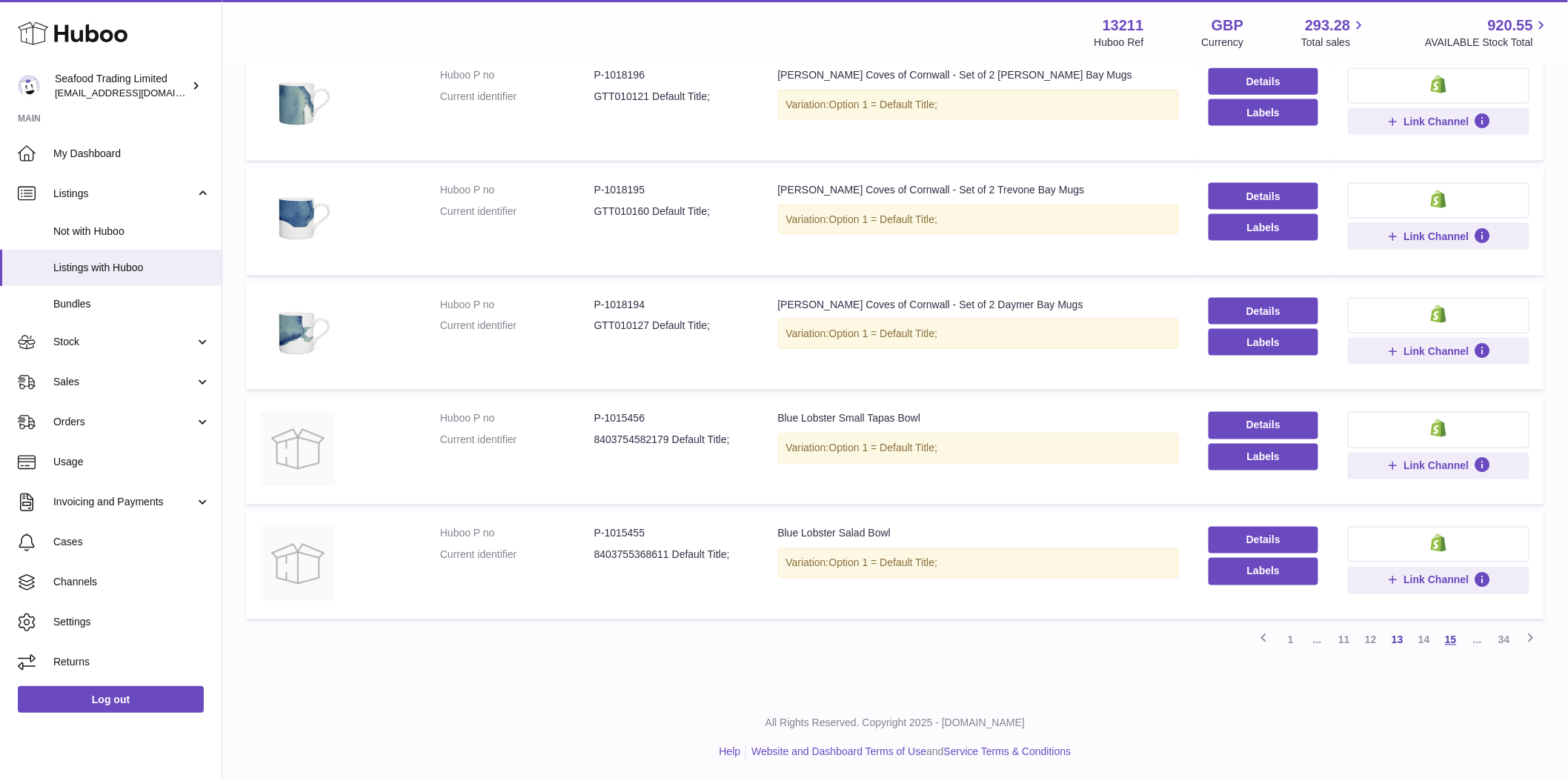
click at [1444, 640] on link "15" at bounding box center [1451, 641] width 27 height 27
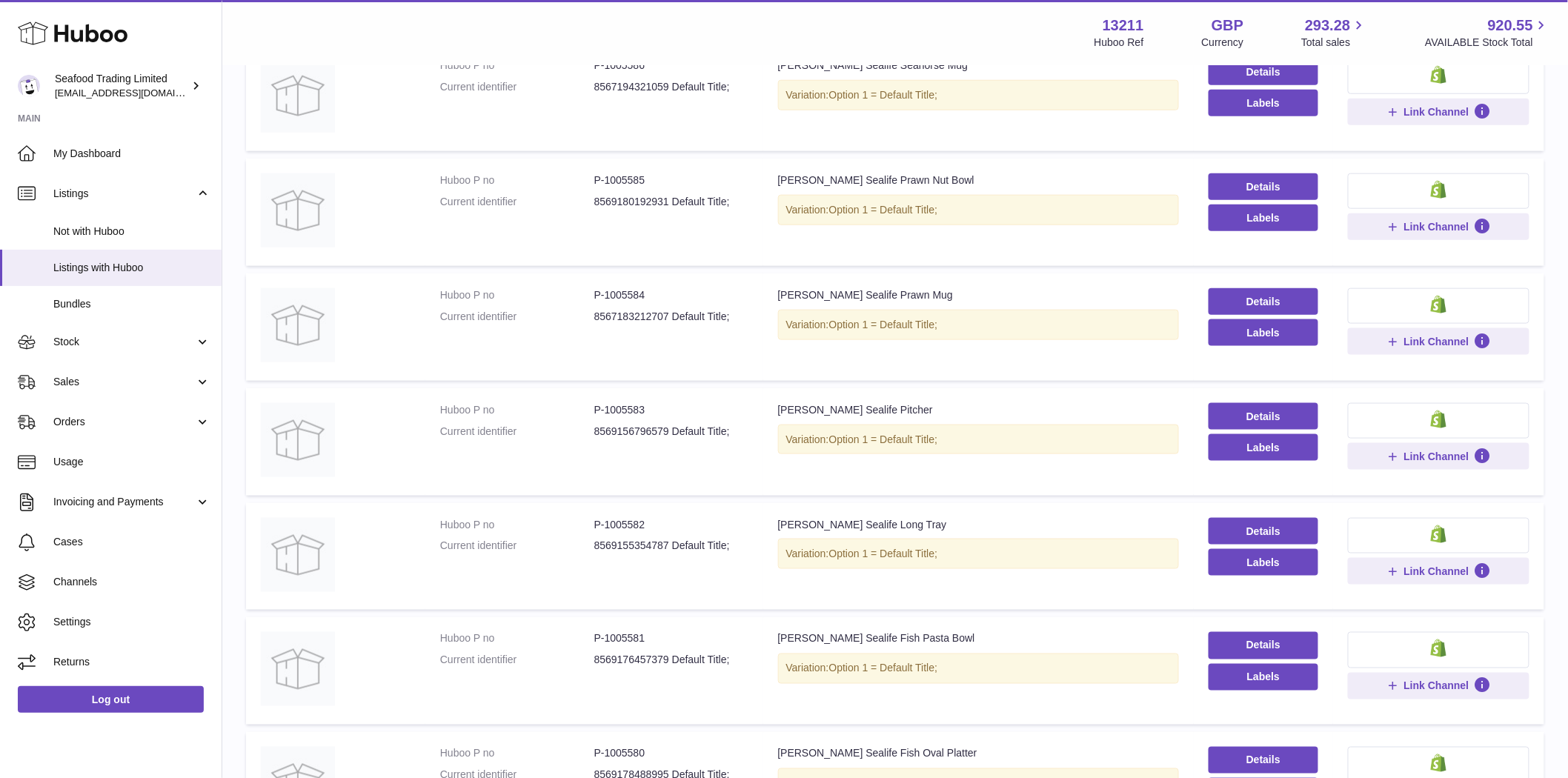
scroll to position [784, 0]
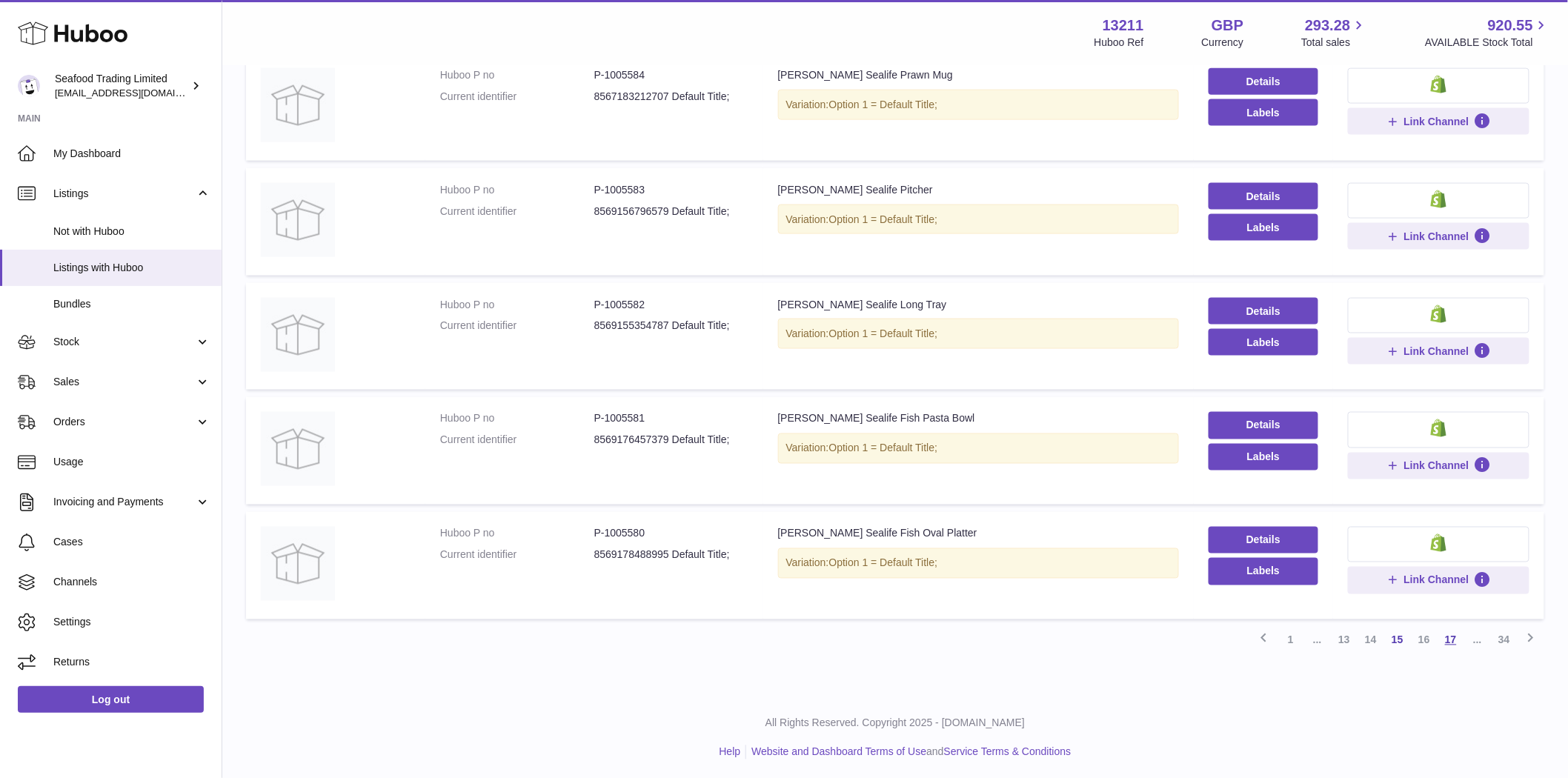
click at [1447, 638] on link "17" at bounding box center [1451, 641] width 27 height 27
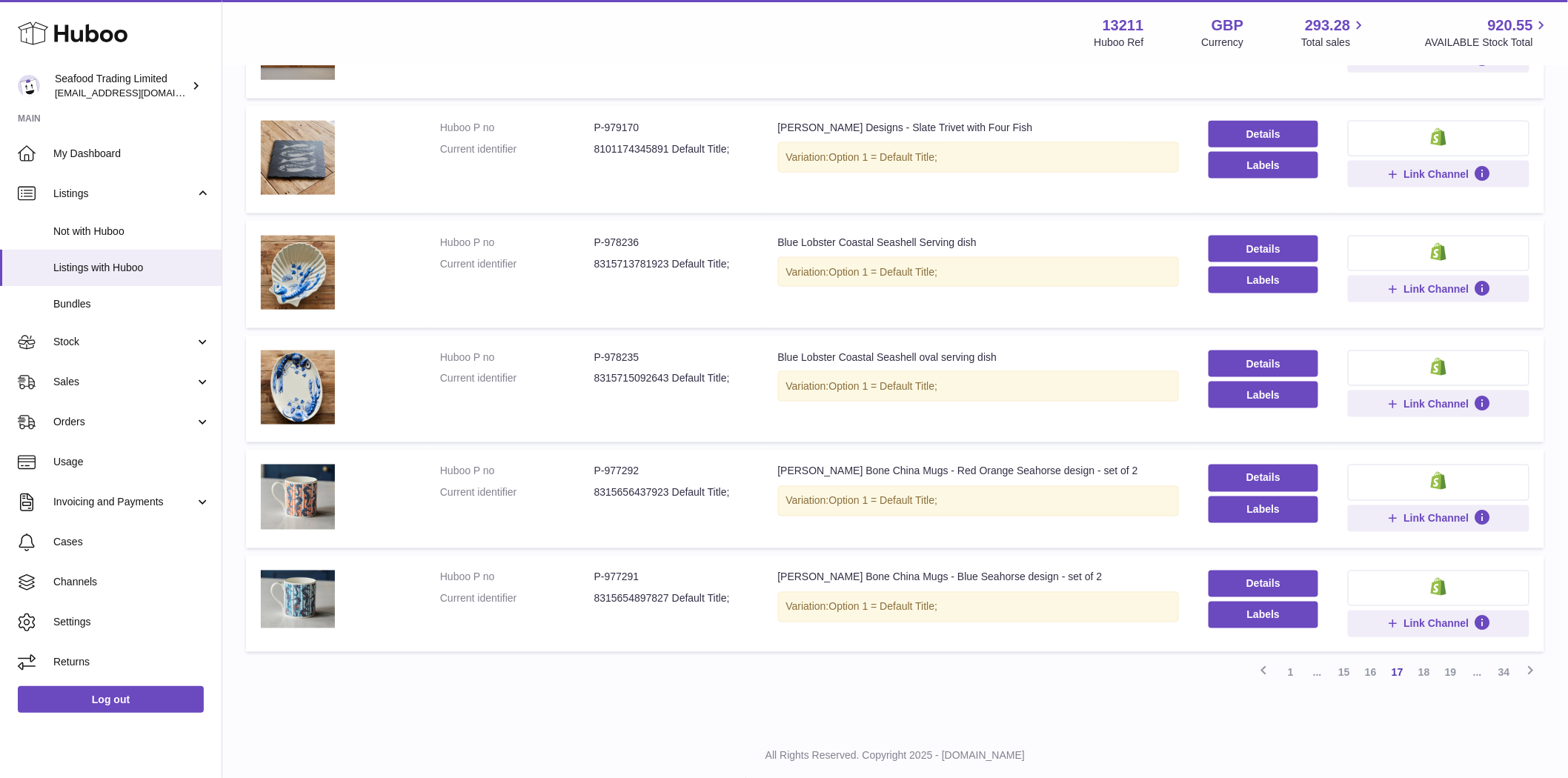
scroll to position [765, 0]
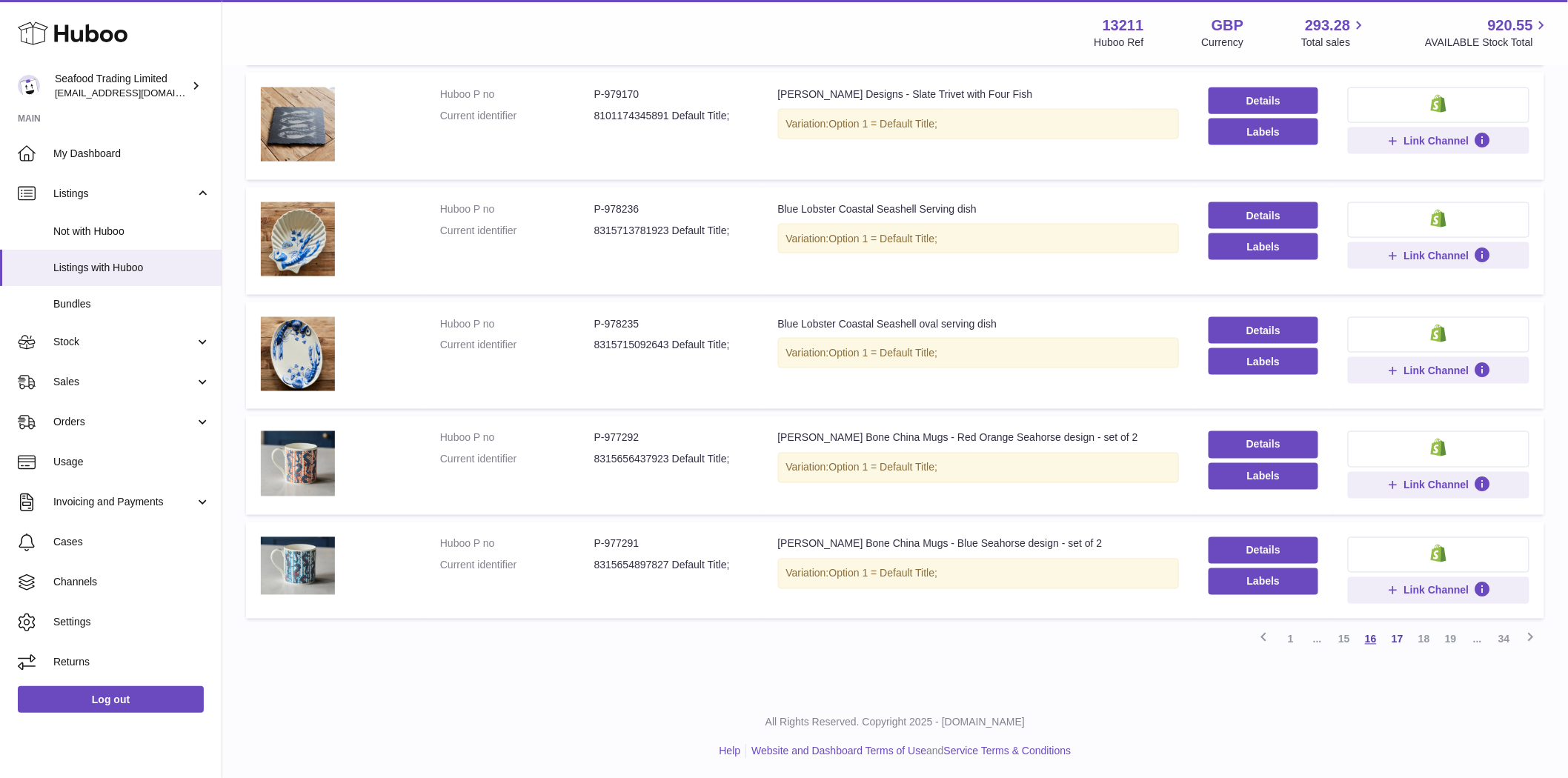
click at [1373, 638] on link "16" at bounding box center [1371, 640] width 27 height 27
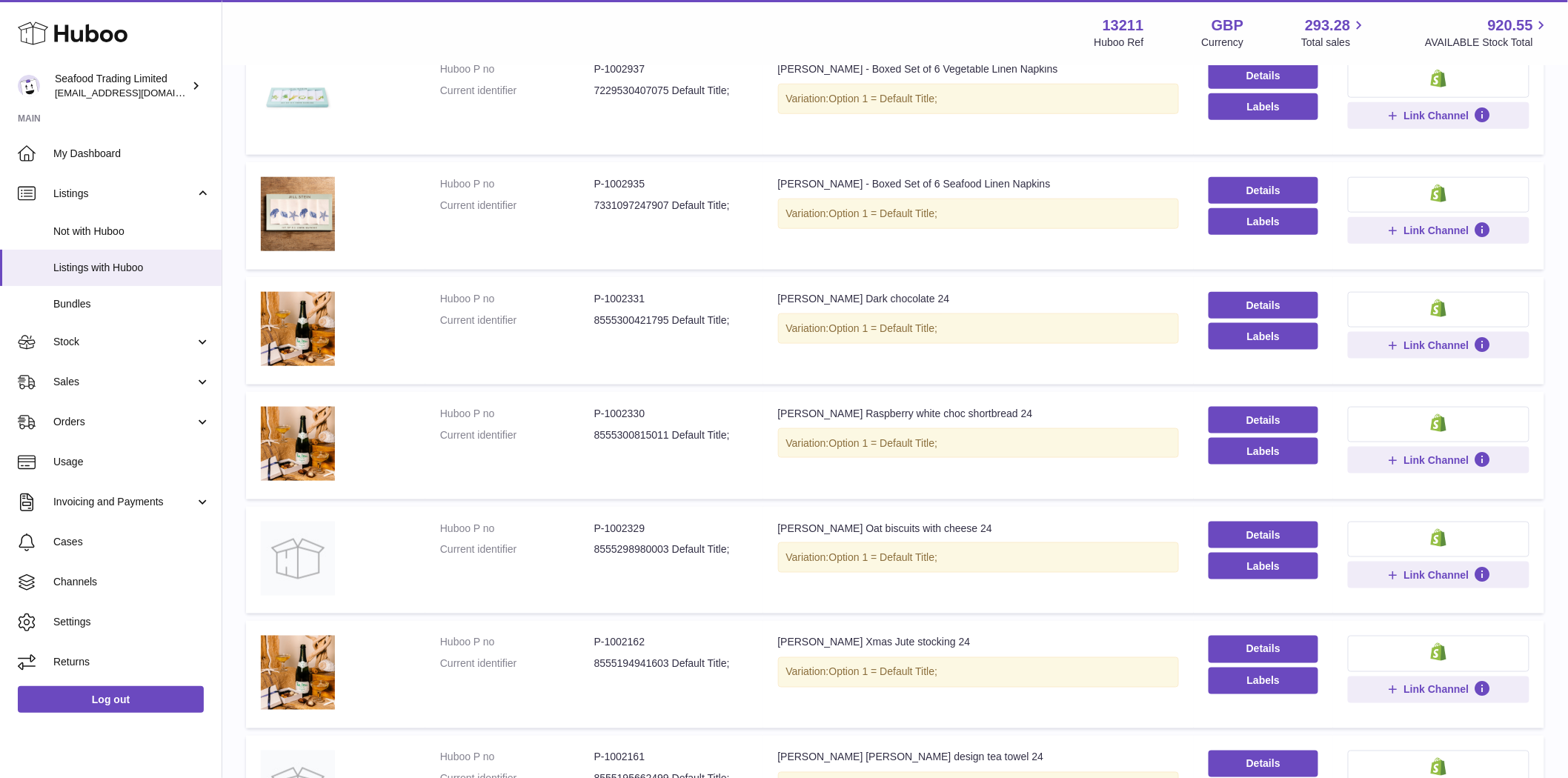
scroll to position [784, 0]
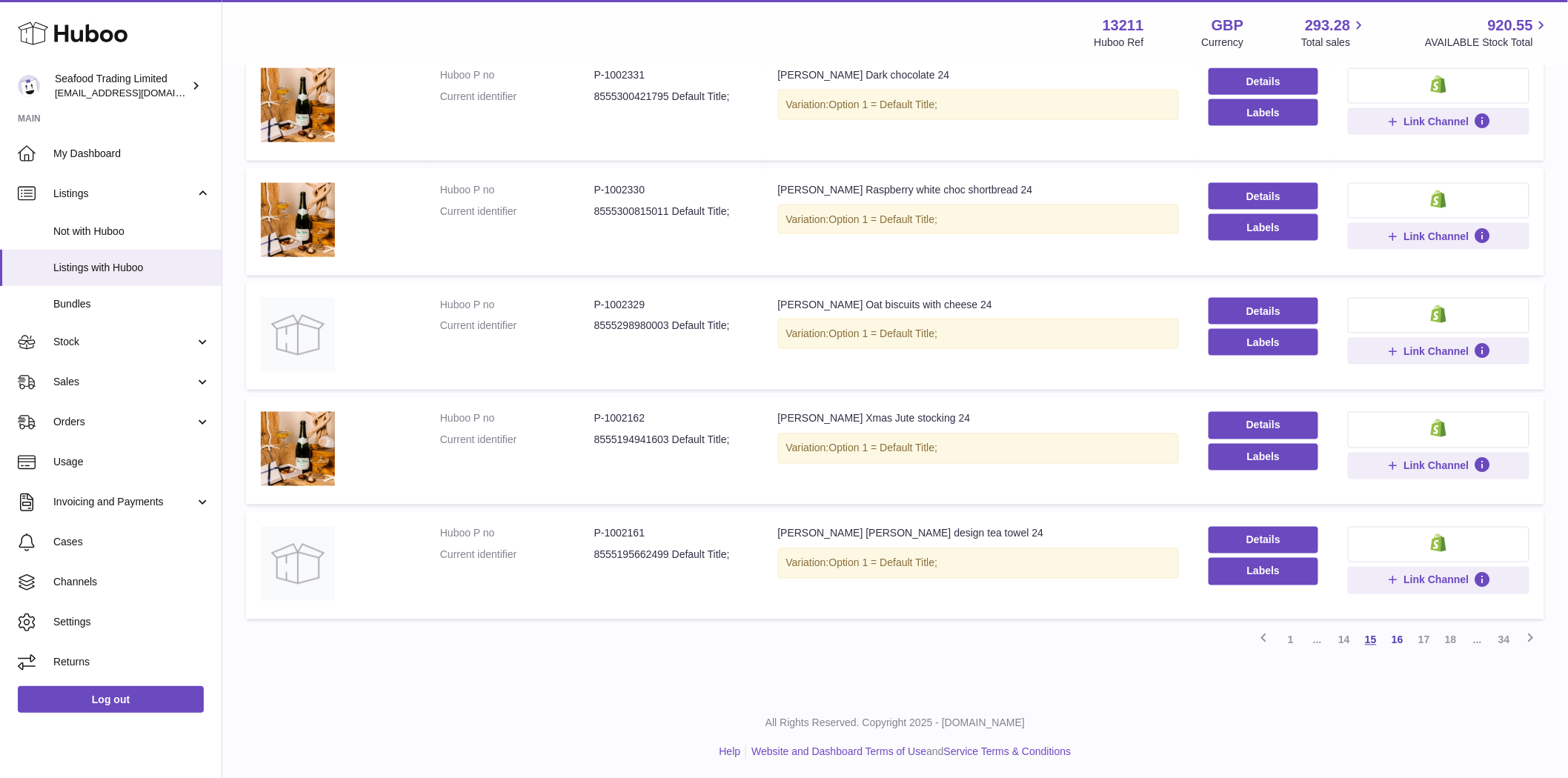
click at [1380, 642] on link "15" at bounding box center [1371, 641] width 27 height 27
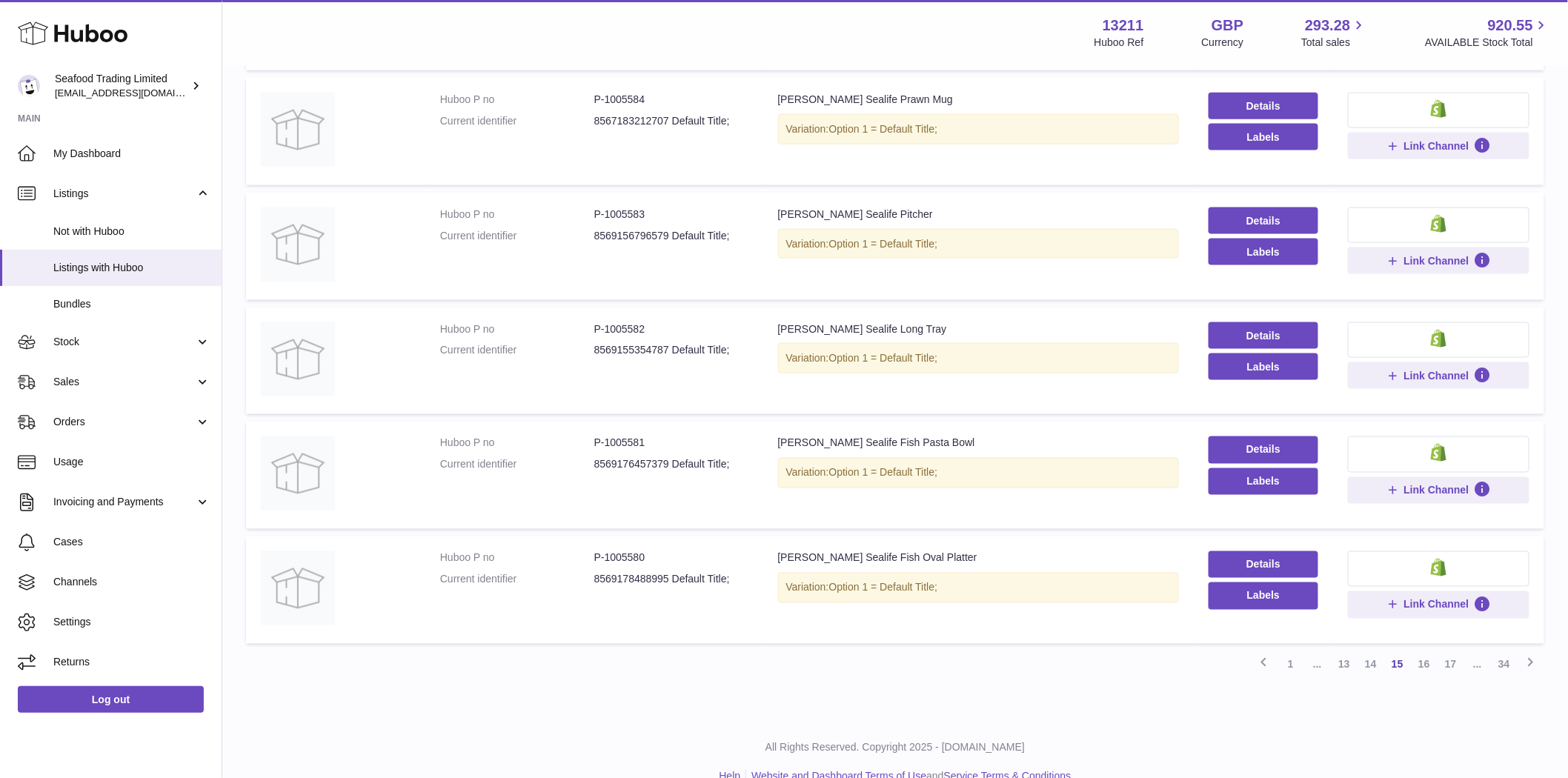
scroll to position [784, 0]
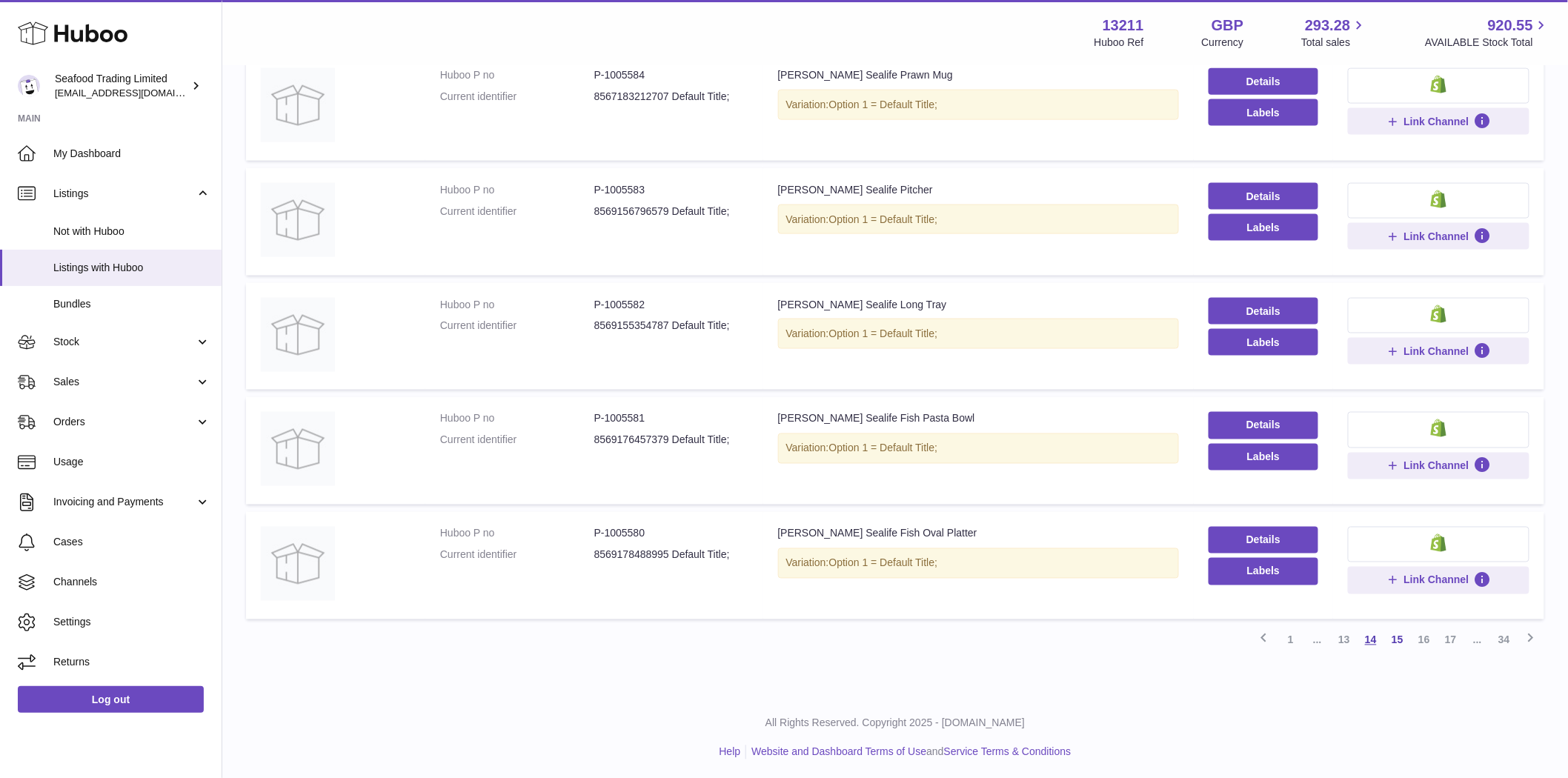
click at [1365, 639] on link "14" at bounding box center [1371, 641] width 27 height 27
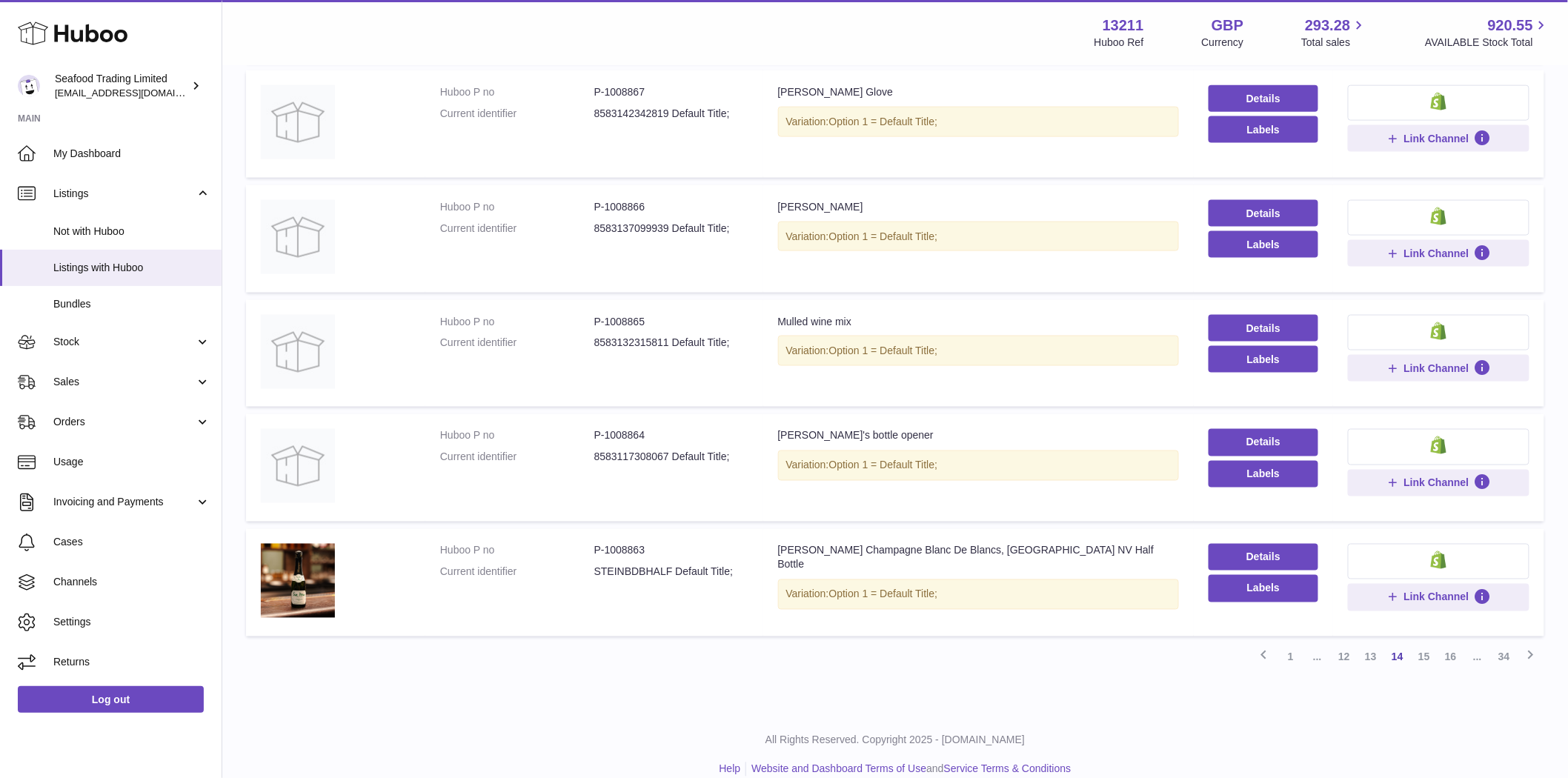
scroll to position [784, 0]
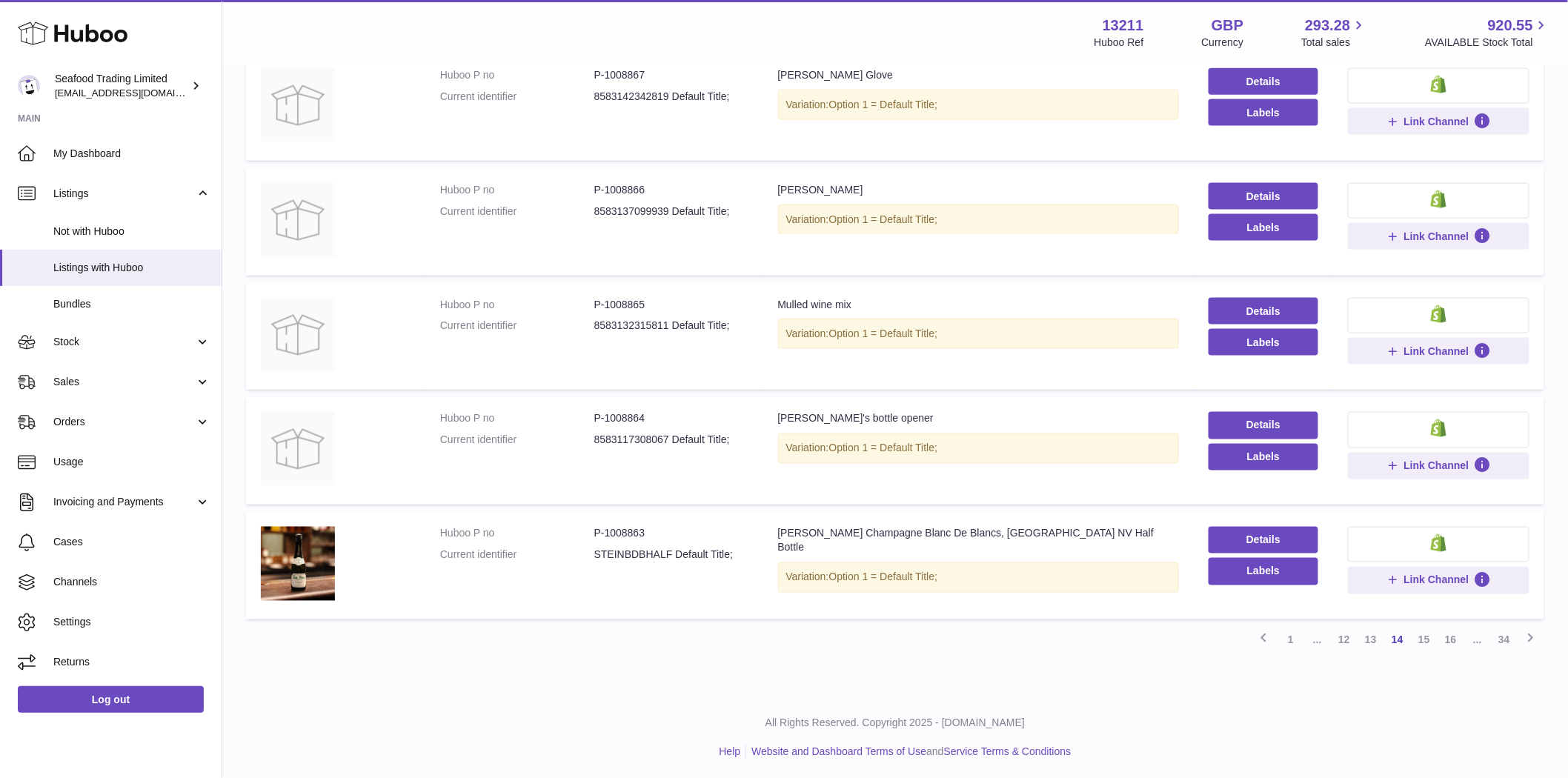
click at [1343, 643] on link "12" at bounding box center [1344, 641] width 27 height 27
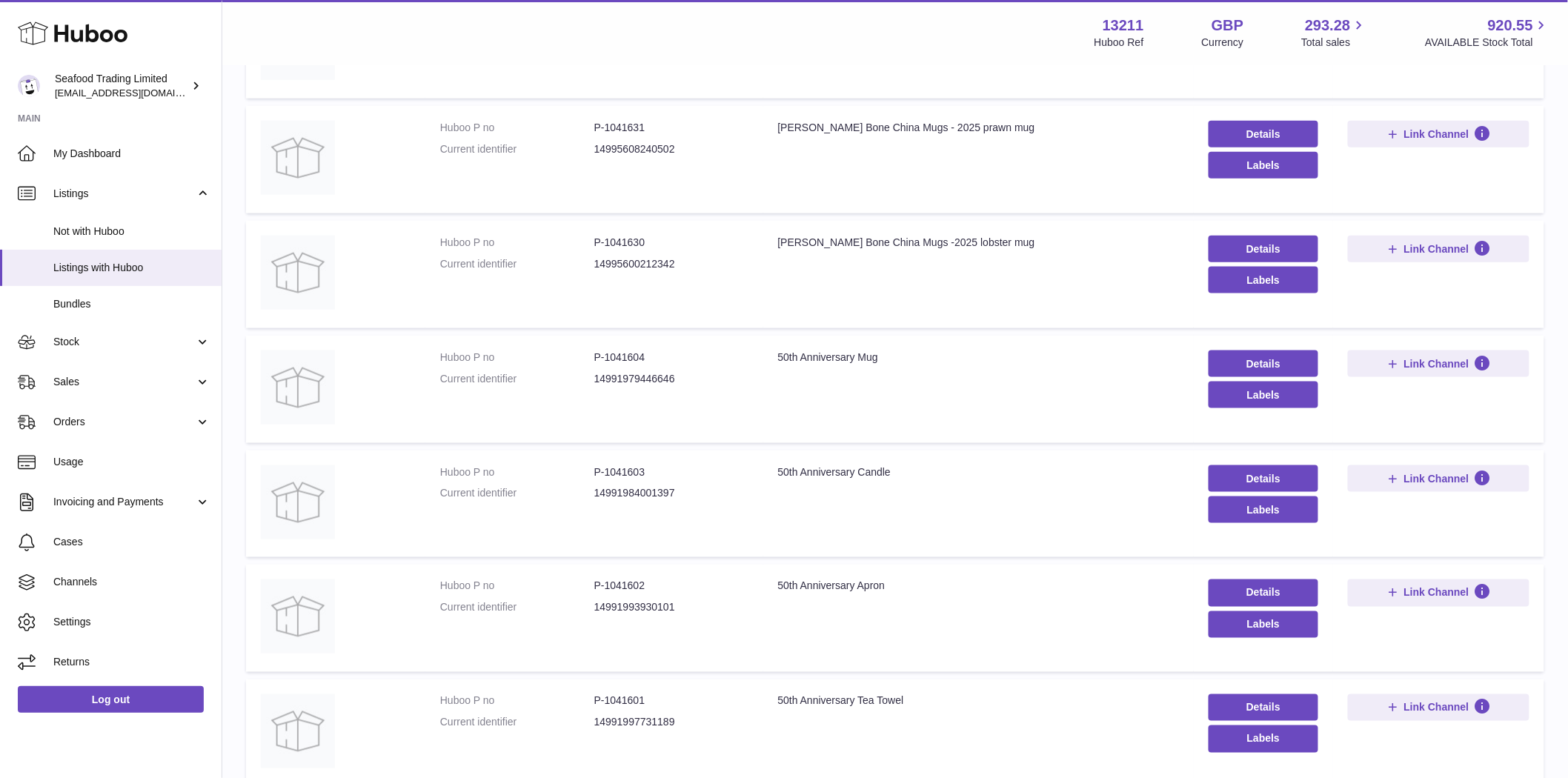
scroll to position [784, 0]
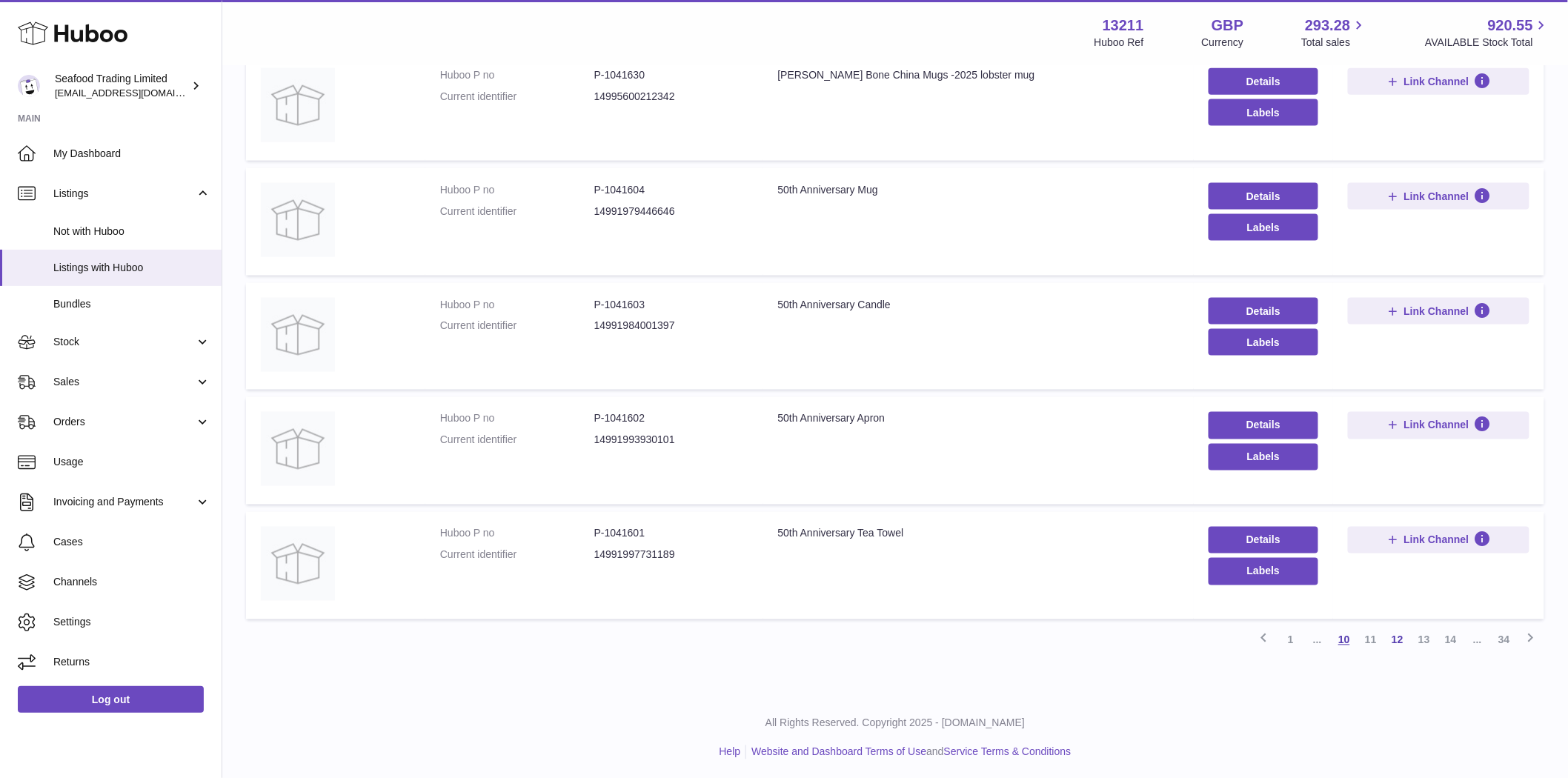
click at [1347, 646] on link "10" at bounding box center [1344, 641] width 27 height 27
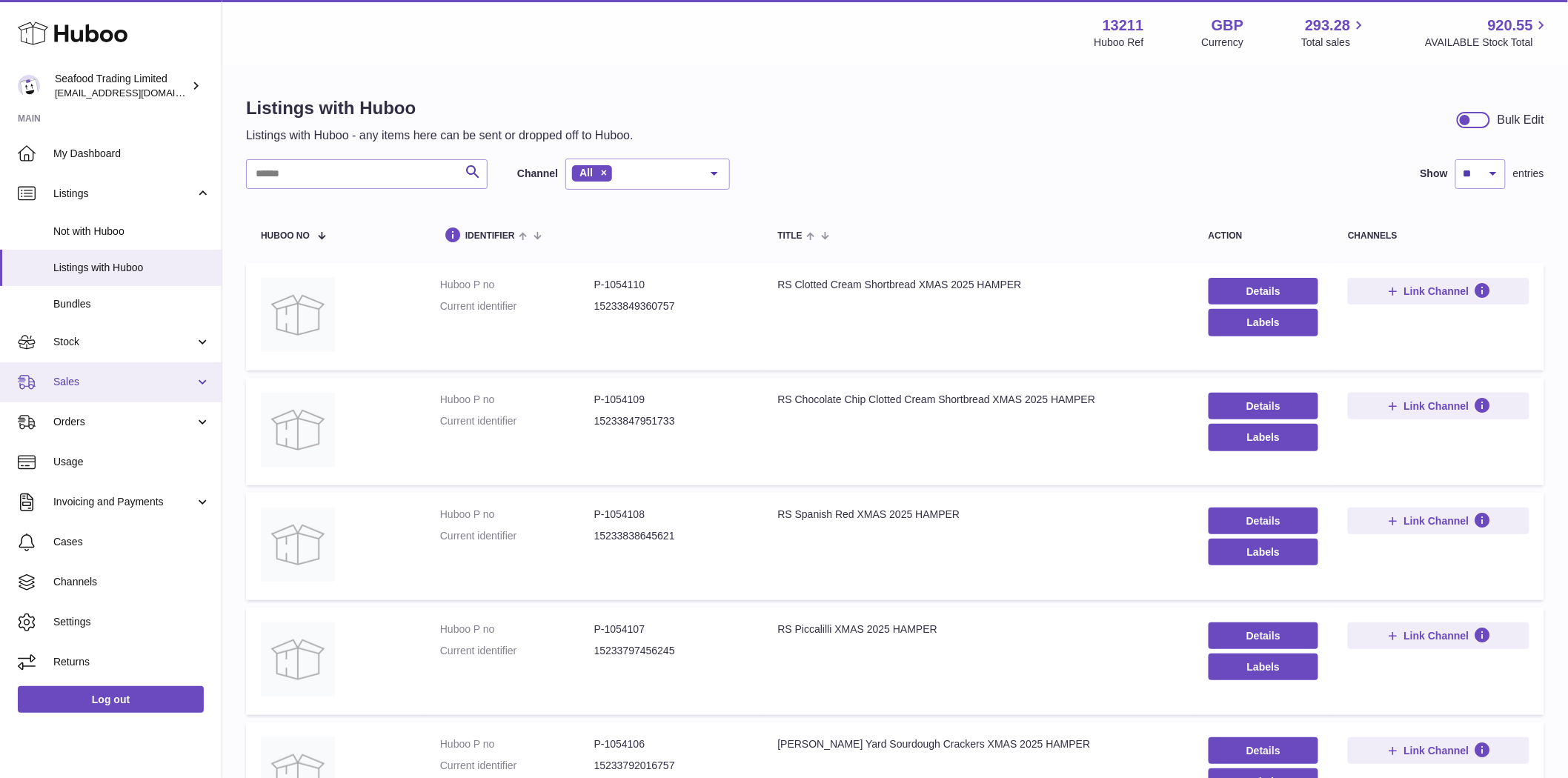
click at [69, 393] on link "Sales" at bounding box center [110, 382] width 221 height 40
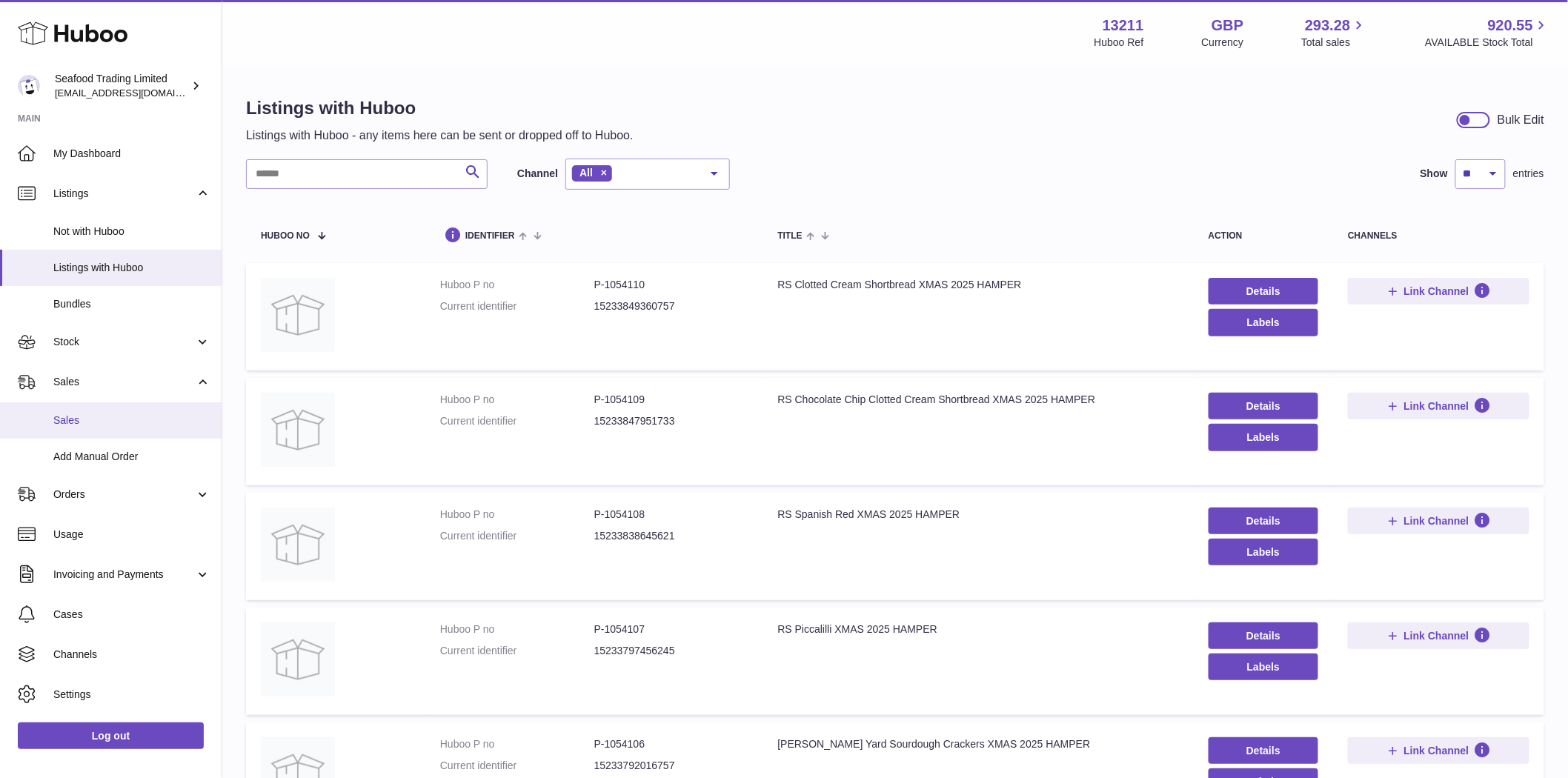
click at [81, 416] on span "Sales" at bounding box center [132, 421] width 157 height 14
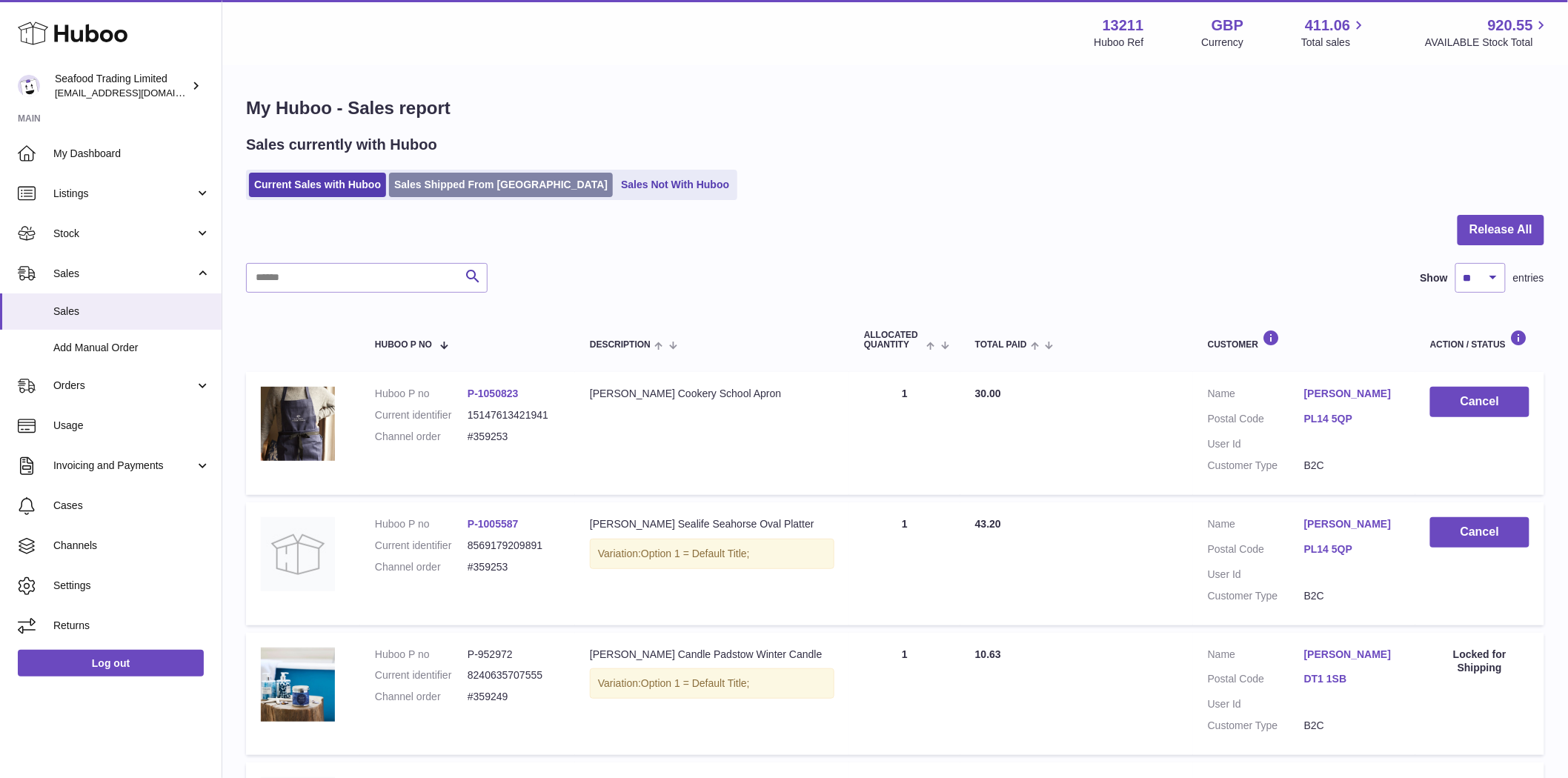
click at [424, 188] on link "Sales Shipped From Huboo" at bounding box center [501, 184] width 224 height 24
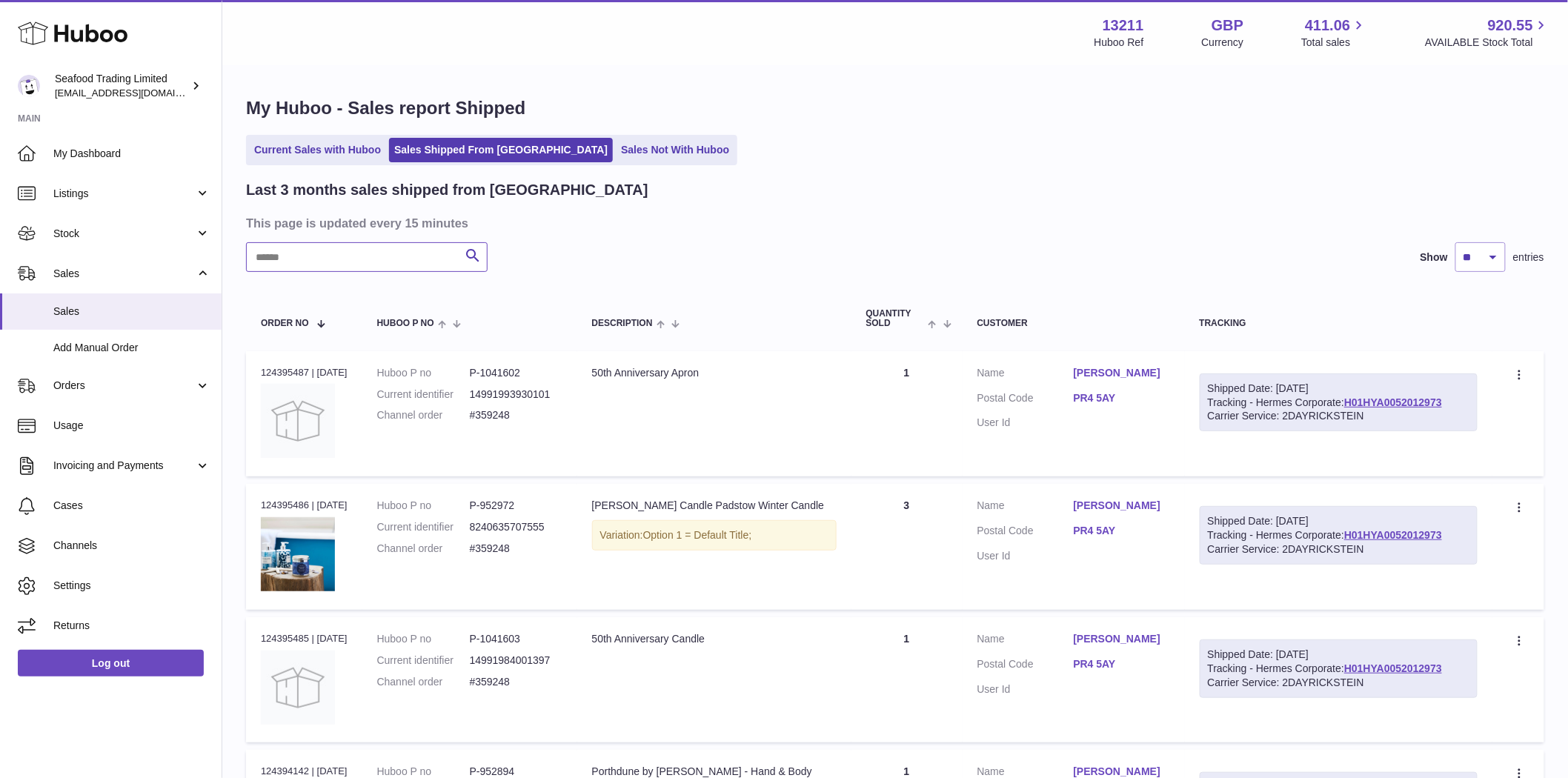
click at [339, 255] on input "text" at bounding box center [366, 257] width 242 height 30
paste input "*******"
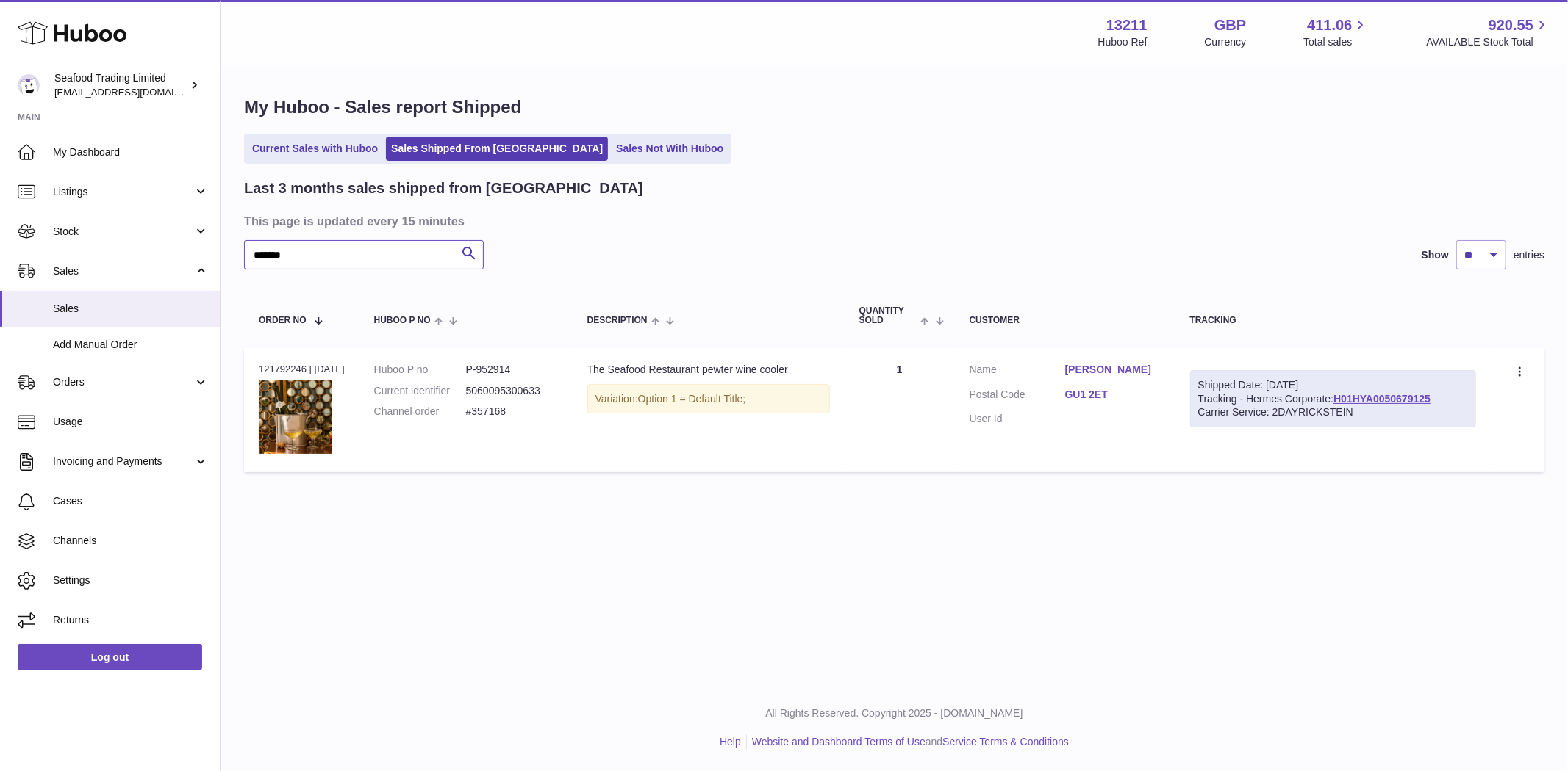
type input "*******"
drag, startPoint x: 531, startPoint y: 370, endPoint x: 483, endPoint y: 373, distance: 48.1
click at [483, 373] on dd "P-952914" at bounding box center [512, 370] width 92 height 14
copy dd "952914"
